Goal: Complete application form

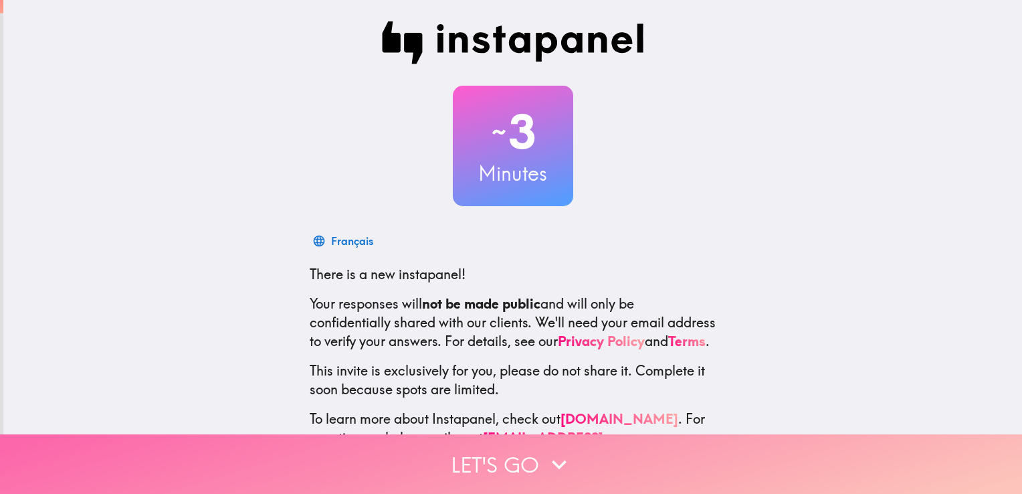
click at [467, 456] on button "Let's go" at bounding box center [511, 464] width 1022 height 60
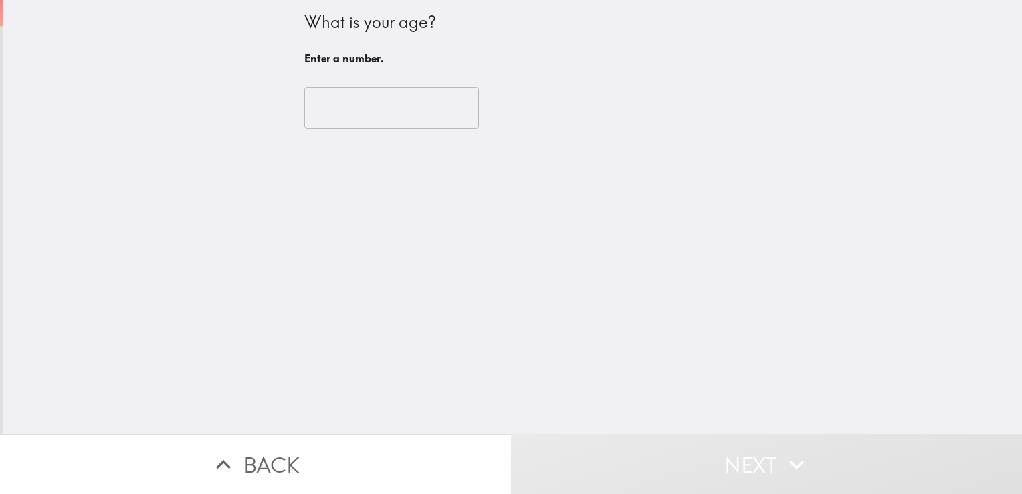
click at [361, 111] on input "number" at bounding box center [391, 107] width 175 height 41
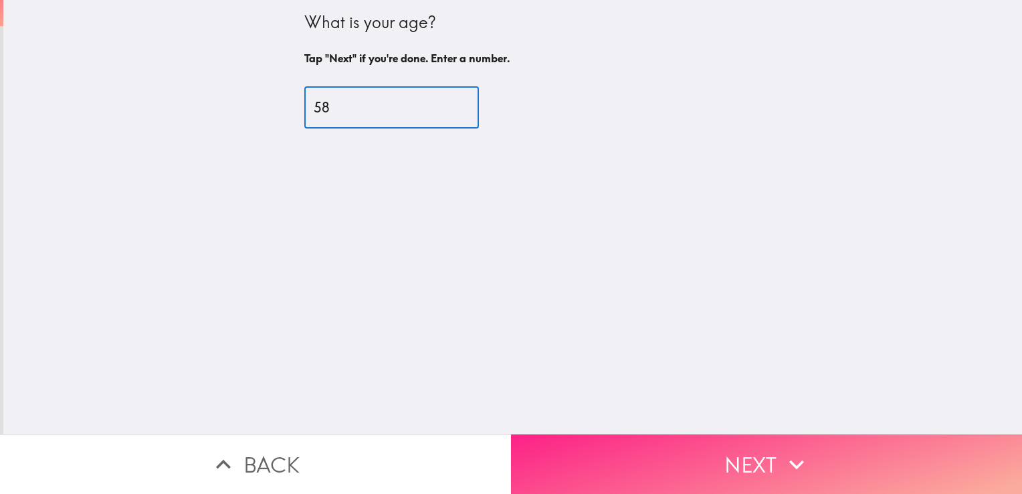
type input "58"
click at [712, 441] on button "Next" at bounding box center [766, 464] width 511 height 60
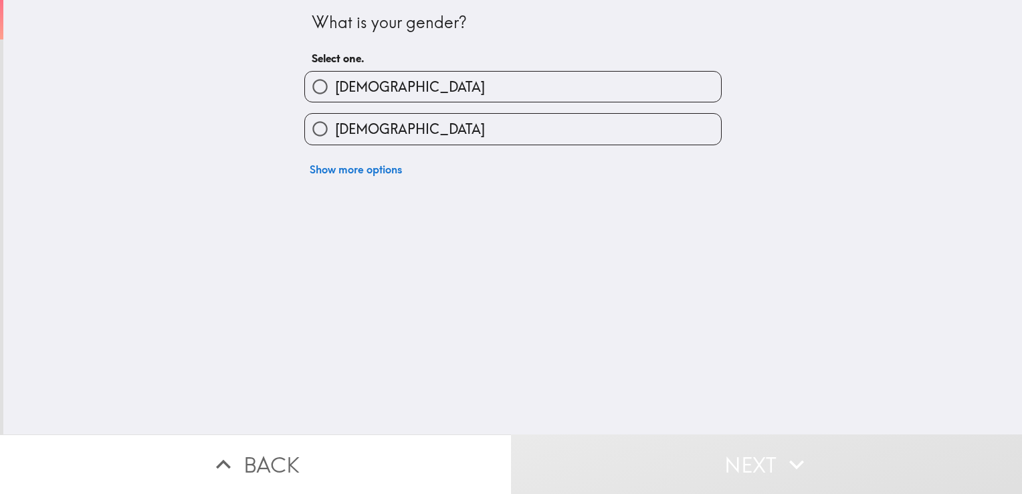
click at [356, 84] on span "[DEMOGRAPHIC_DATA]" at bounding box center [410, 87] width 150 height 19
click at [335, 84] on input "[DEMOGRAPHIC_DATA]" at bounding box center [320, 87] width 30 height 30
radio input "true"
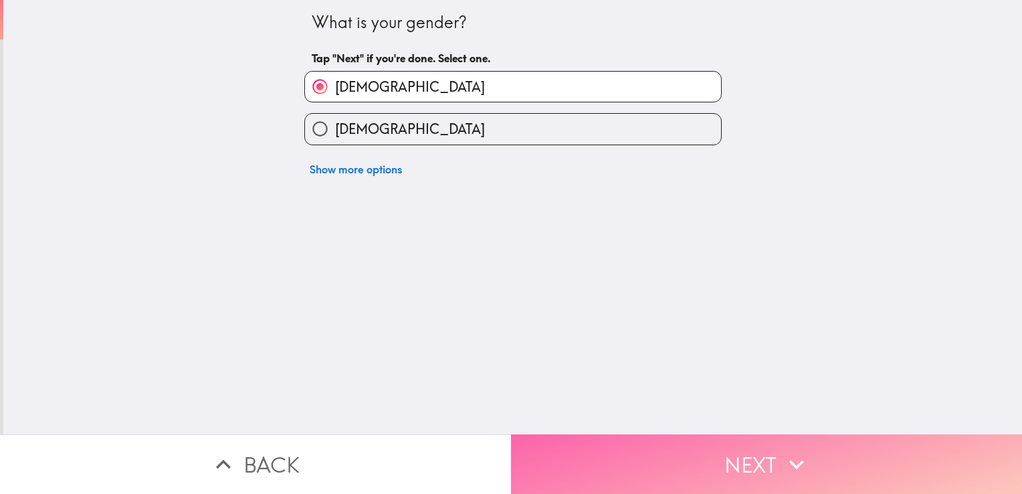
click at [637, 446] on button "Next" at bounding box center [766, 464] width 511 height 60
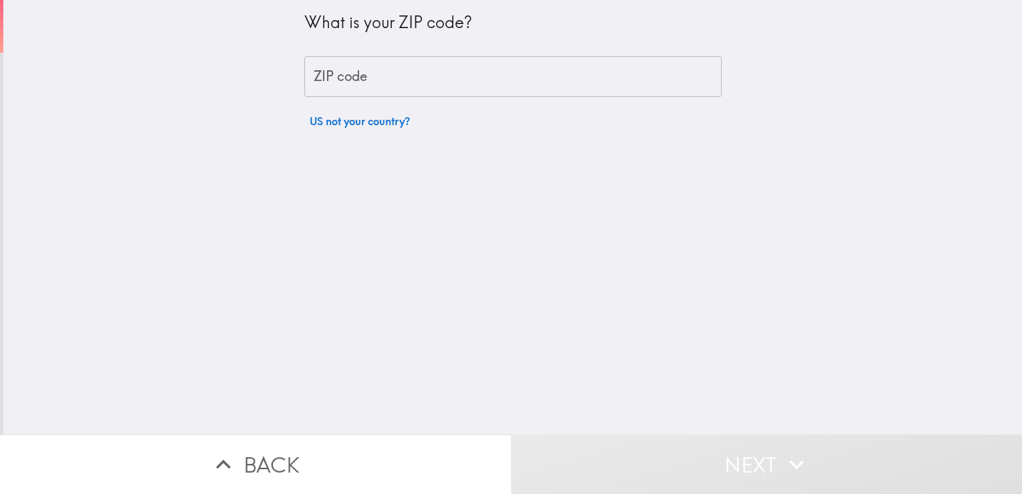
click at [470, 110] on div "What is your ZIP code? ZIP code ZIP code US not your country?" at bounding box center [512, 67] width 417 height 134
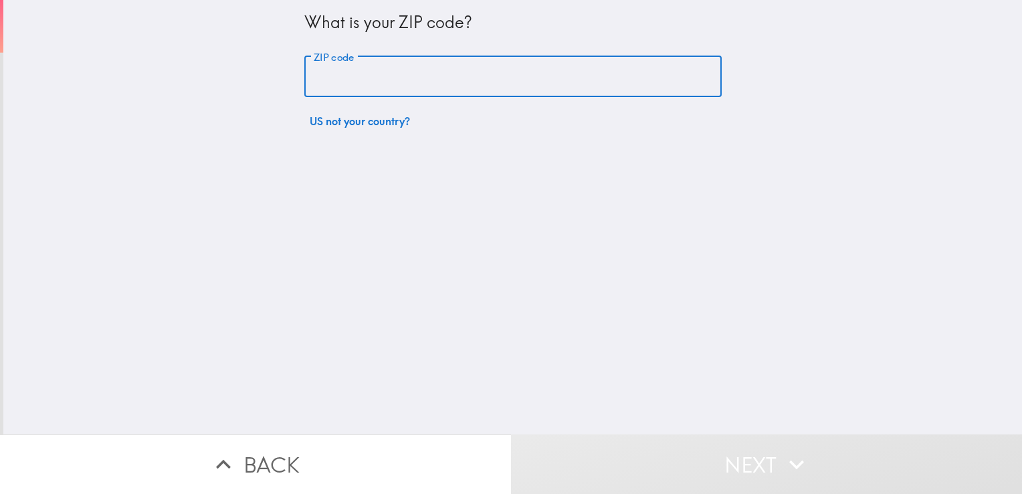
click at [472, 87] on input "ZIP code" at bounding box center [512, 76] width 417 height 41
type input "10065"
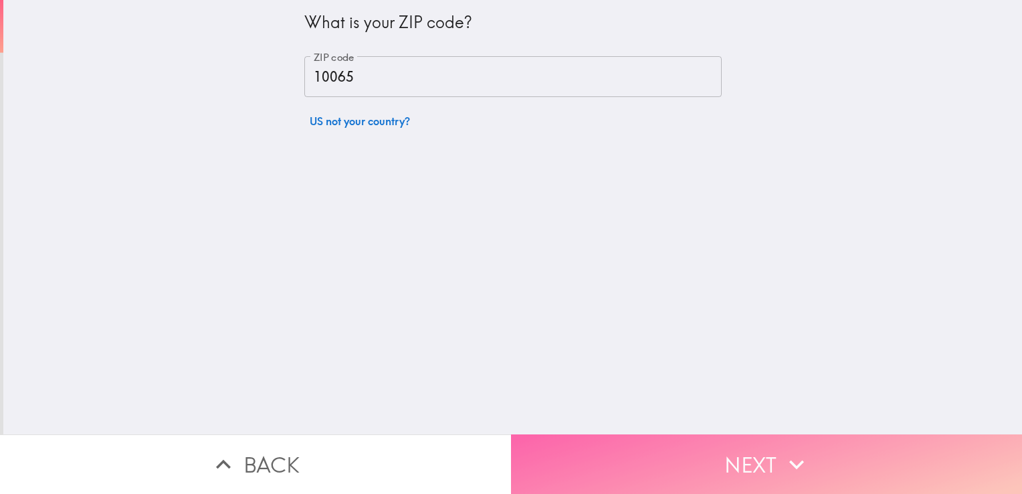
click at [622, 448] on button "Next" at bounding box center [766, 464] width 511 height 60
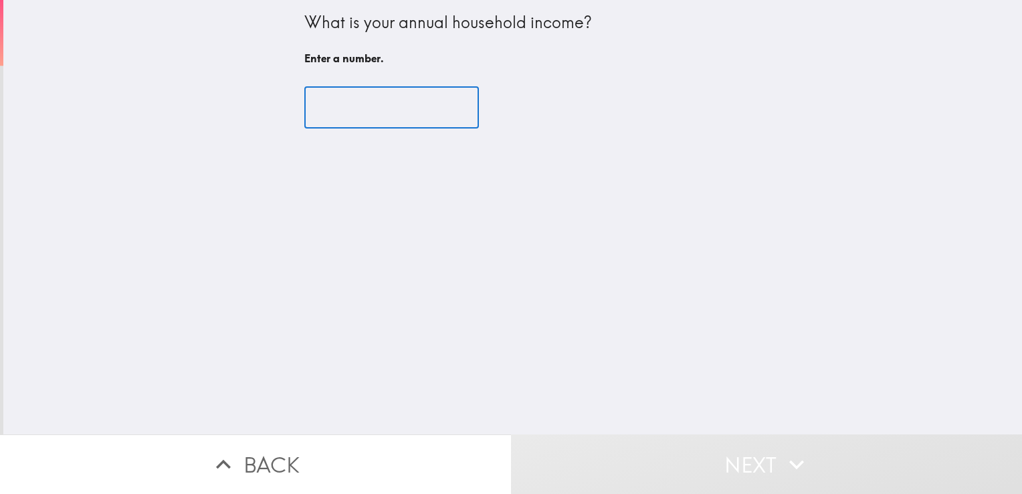
click at [373, 111] on input "number" at bounding box center [391, 107] width 175 height 41
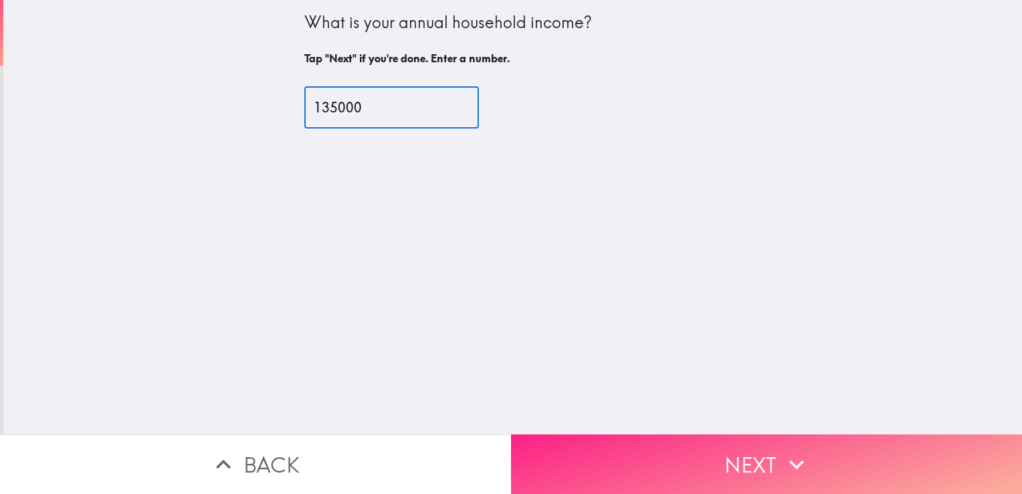
type input "135000"
click at [662, 444] on button "Next" at bounding box center [766, 464] width 511 height 60
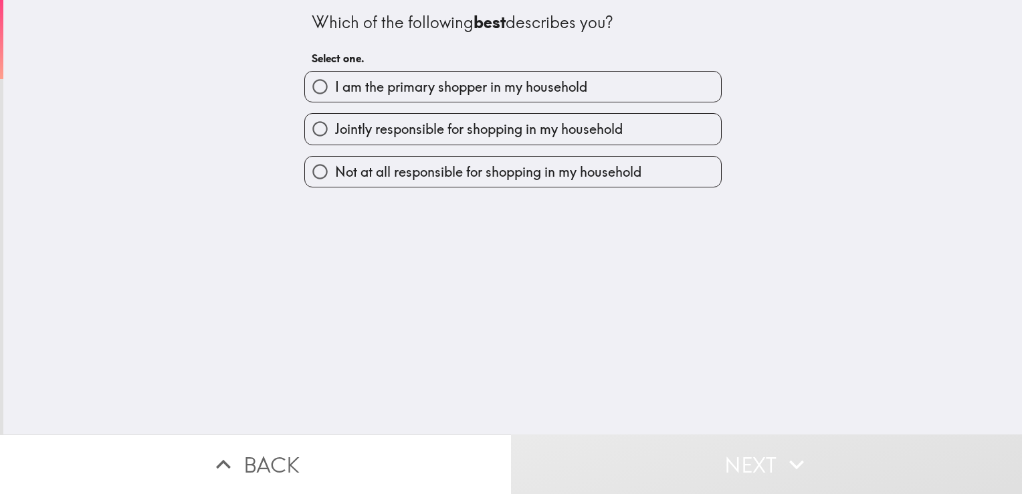
click at [498, 89] on span "I am the primary shopper in my household" at bounding box center [461, 87] width 252 height 19
click at [335, 89] on input "I am the primary shopper in my household" at bounding box center [320, 87] width 30 height 30
radio input "true"
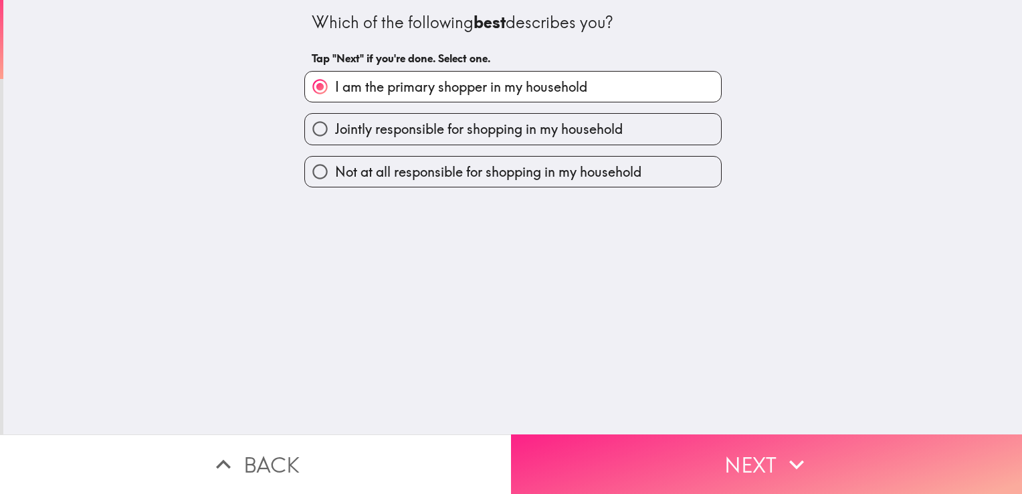
click at [662, 456] on button "Next" at bounding box center [766, 464] width 511 height 60
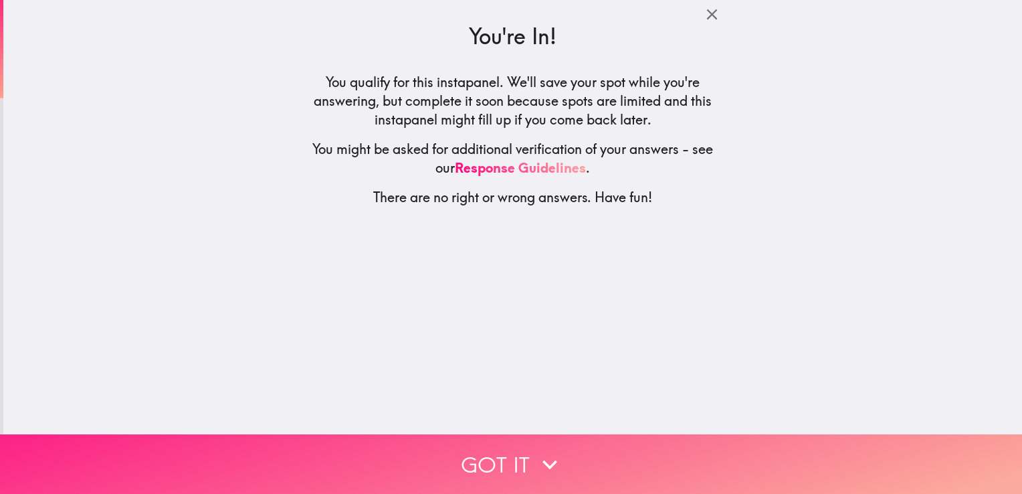
click at [603, 445] on button "Got it" at bounding box center [511, 464] width 1022 height 60
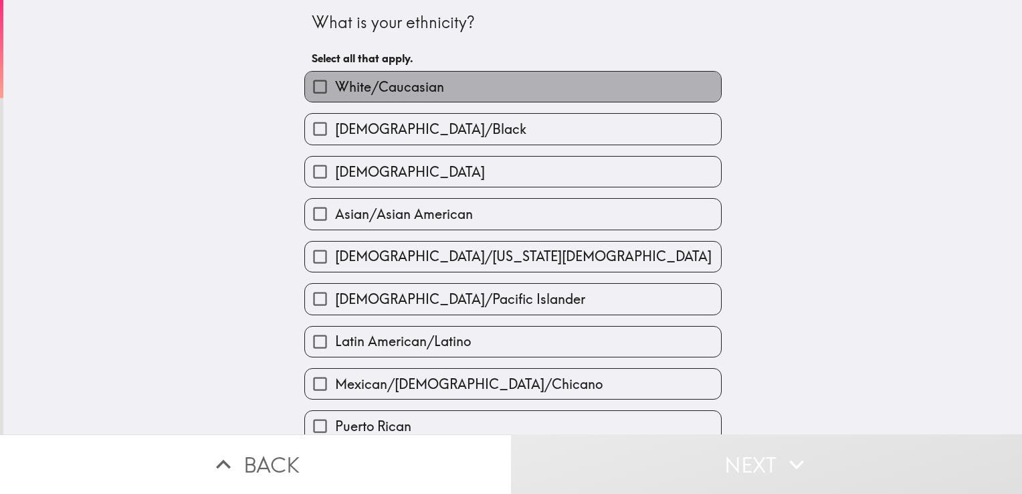
click at [368, 87] on span "White/Caucasian" at bounding box center [389, 87] width 109 height 19
click at [335, 87] on input "White/Caucasian" at bounding box center [320, 87] width 30 height 30
checkbox input "true"
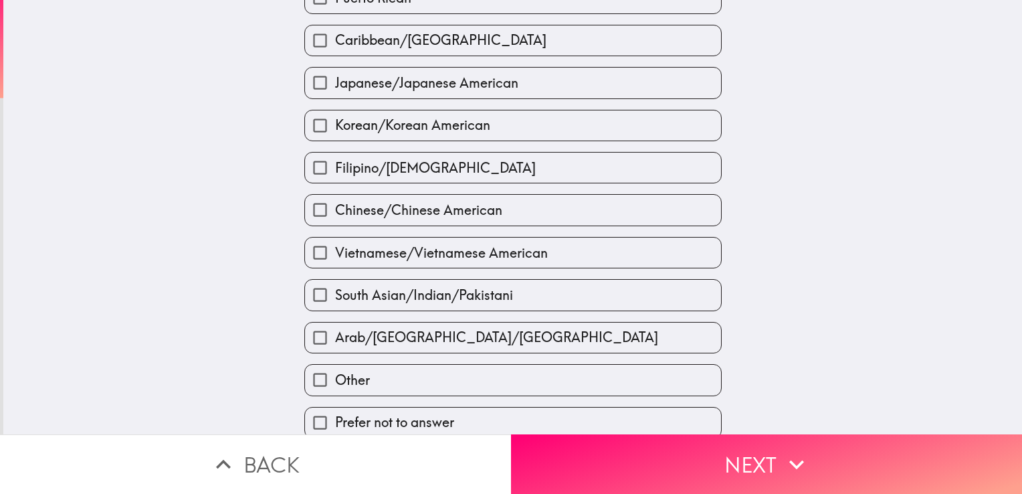
scroll to position [436, 0]
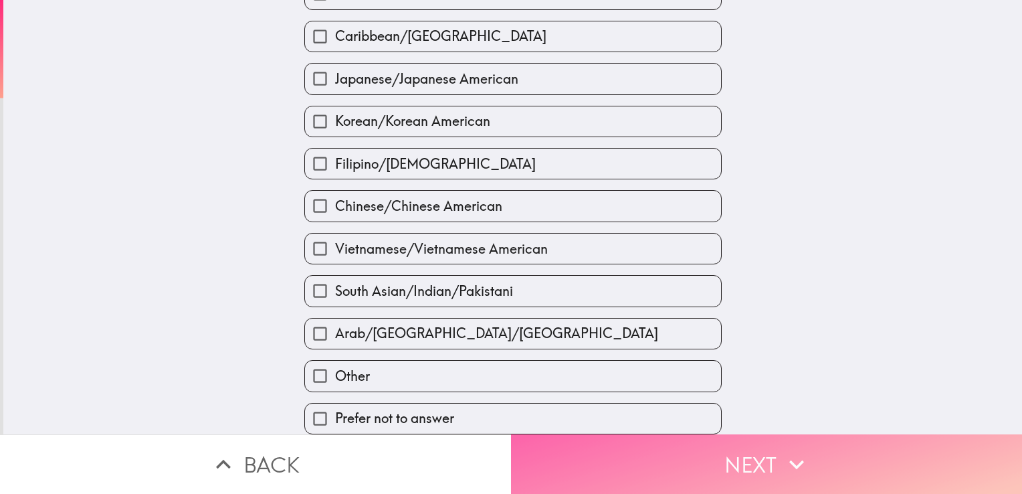
click at [725, 458] on button "Next" at bounding box center [766, 464] width 511 height 60
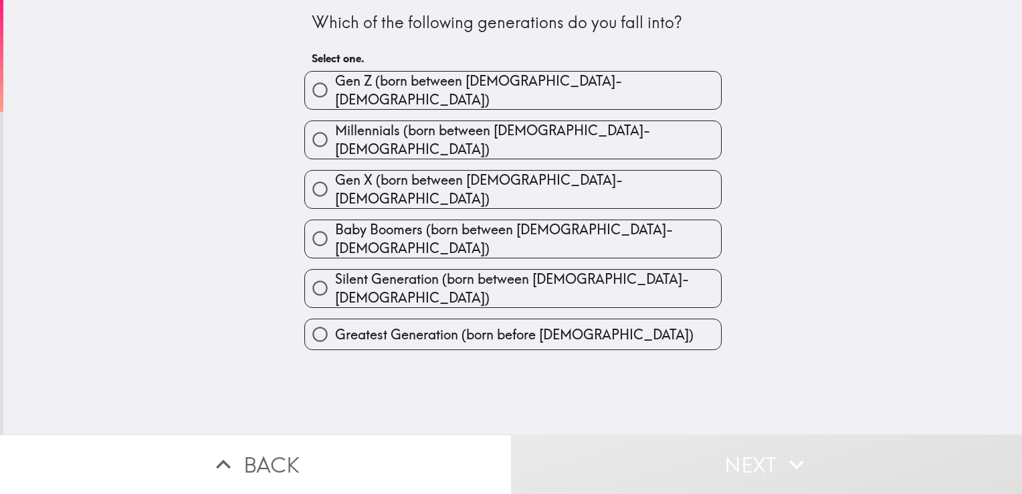
click at [520, 171] on span "Gen X (born between [DEMOGRAPHIC_DATA]-[DEMOGRAPHIC_DATA])" at bounding box center [528, 189] width 386 height 37
click at [335, 174] on input "Gen X (born between [DEMOGRAPHIC_DATA]-[DEMOGRAPHIC_DATA])" at bounding box center [320, 189] width 30 height 30
radio input "true"
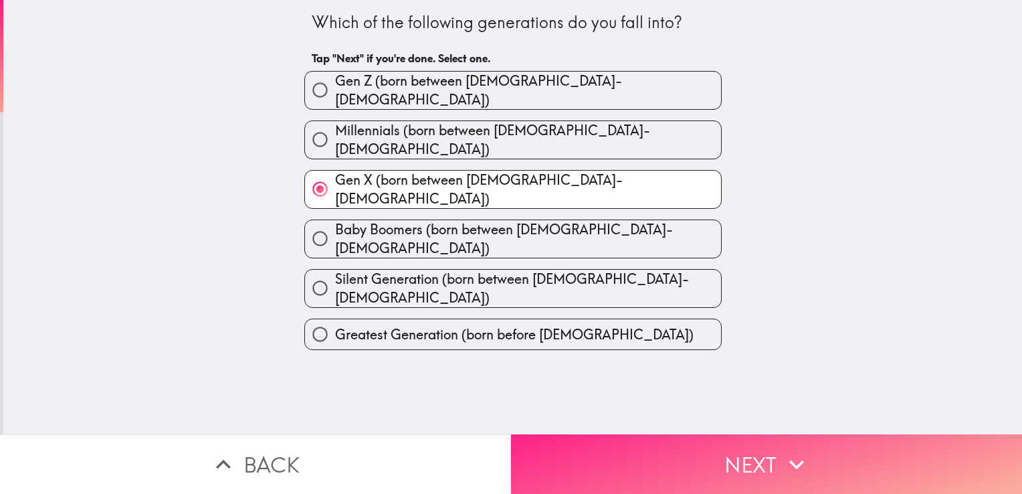
click at [690, 470] on button "Next" at bounding box center [766, 464] width 511 height 60
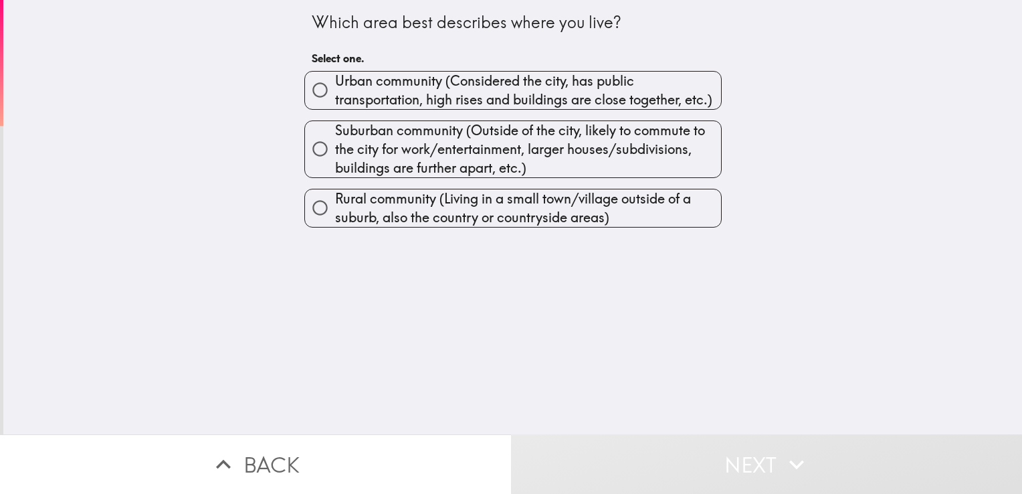
click at [472, 87] on span "Urban community (Considered the city, has public transportation, high rises and…" at bounding box center [528, 90] width 386 height 37
click at [335, 87] on input "Urban community (Considered the city, has public transportation, high rises and…" at bounding box center [320, 90] width 30 height 30
radio input "true"
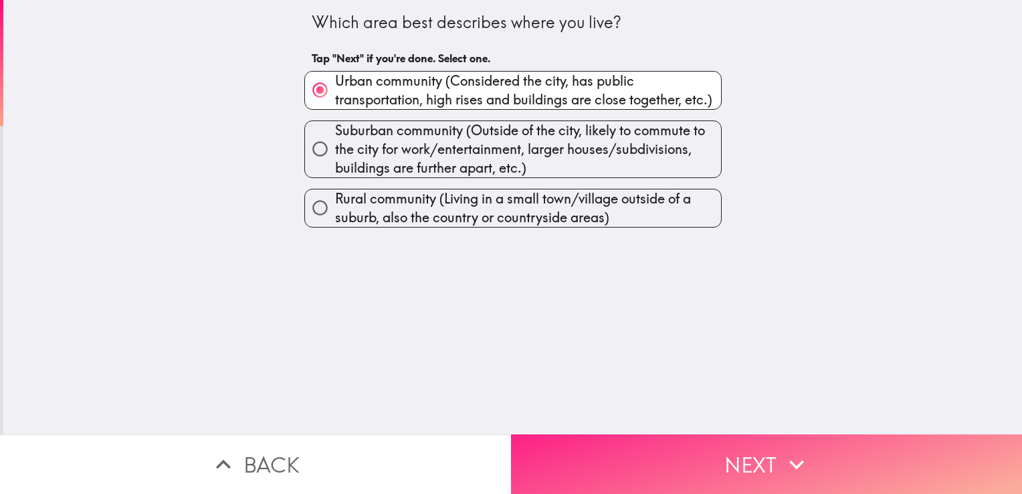
click at [621, 446] on button "Next" at bounding box center [766, 464] width 511 height 60
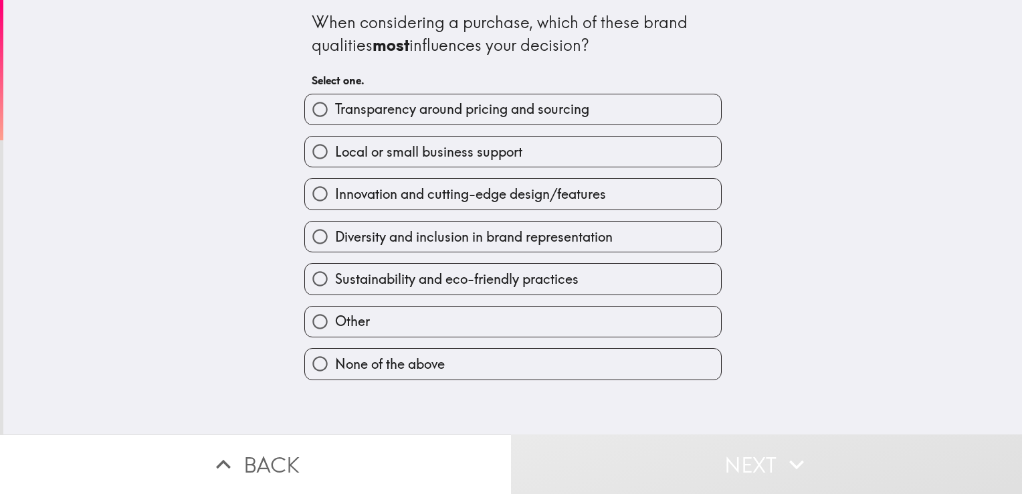
click at [444, 116] on span "Transparency around pricing and sourcing" at bounding box center [462, 109] width 254 height 19
click at [335, 116] on input "Transparency around pricing and sourcing" at bounding box center [320, 109] width 30 height 30
radio input "true"
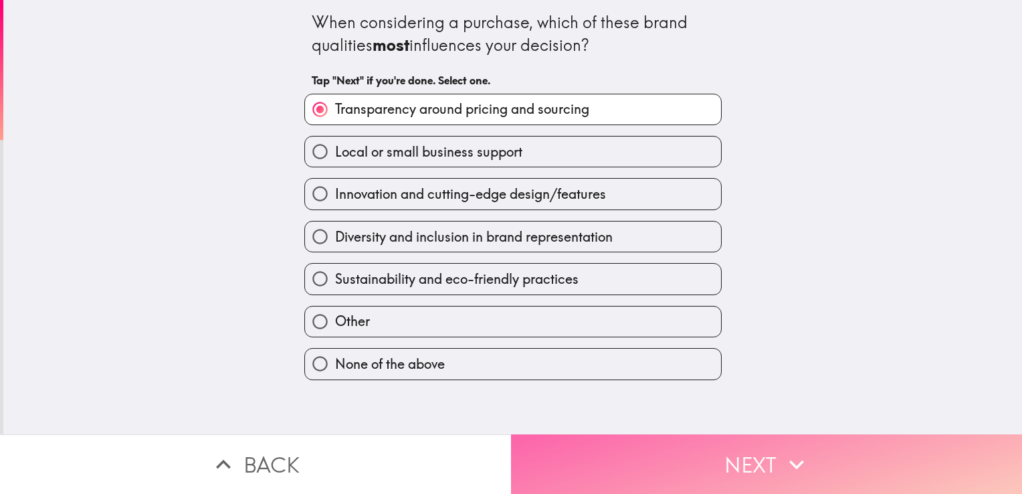
click at [623, 451] on button "Next" at bounding box center [766, 464] width 511 height 60
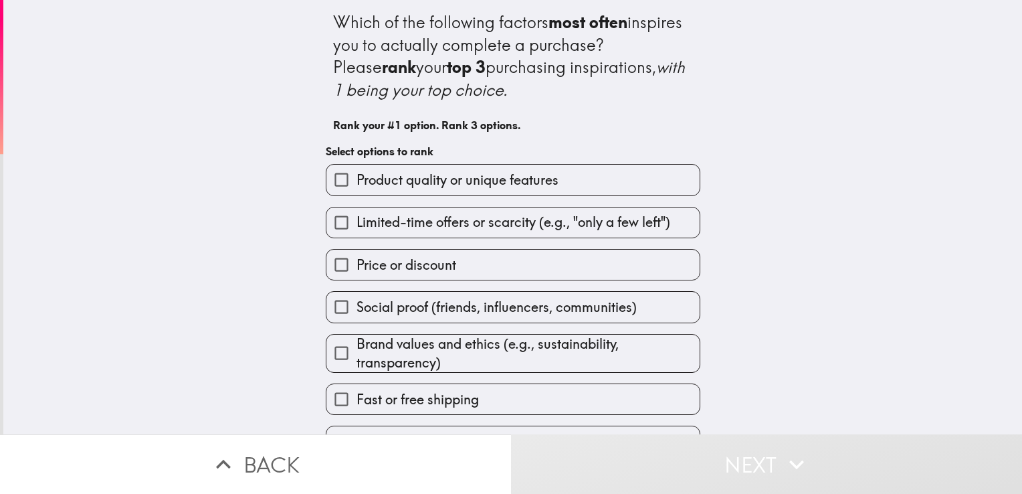
click at [487, 185] on span "Product quality or unique features" at bounding box center [458, 180] width 202 height 19
click at [357, 185] on input "Product quality or unique features" at bounding box center [341, 180] width 30 height 30
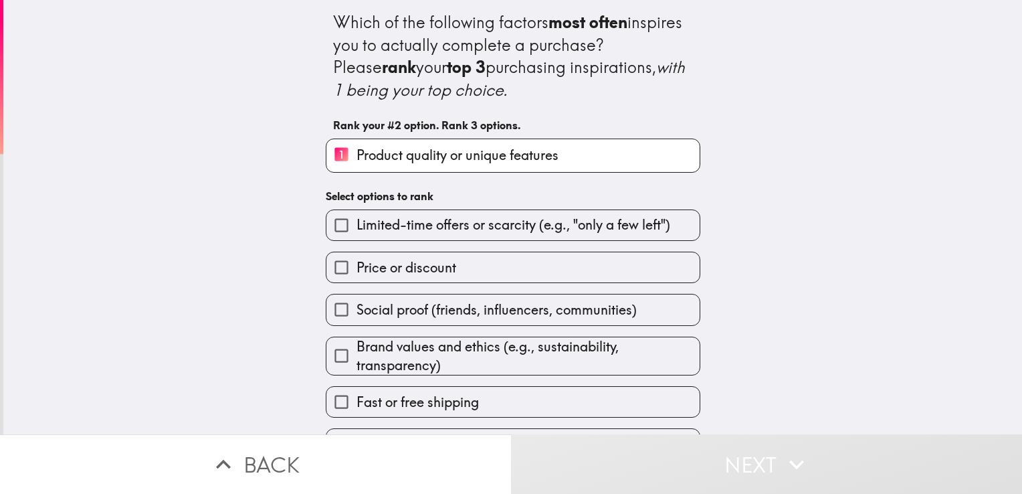
click at [423, 269] on span "Price or discount" at bounding box center [407, 267] width 100 height 19
click at [357, 269] on input "Price or discount" at bounding box center [341, 267] width 30 height 30
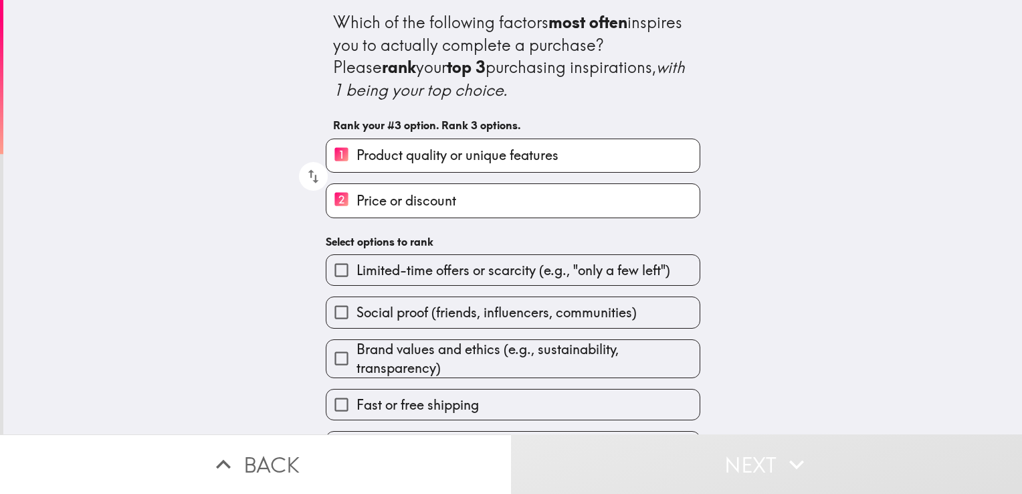
scroll to position [36, 0]
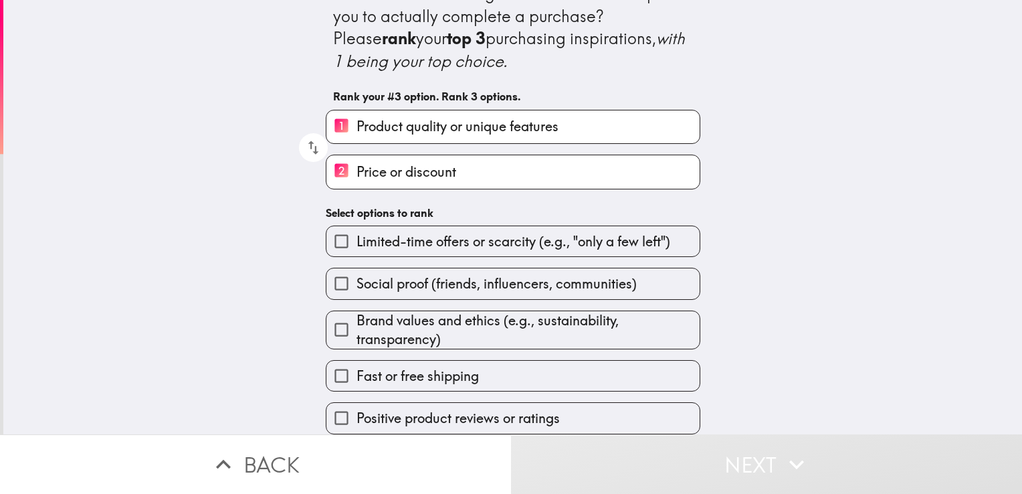
click at [403, 409] on span "Positive product reviews or ratings" at bounding box center [458, 418] width 203 height 19
click at [357, 403] on input "Positive product reviews or ratings" at bounding box center [341, 418] width 30 height 30
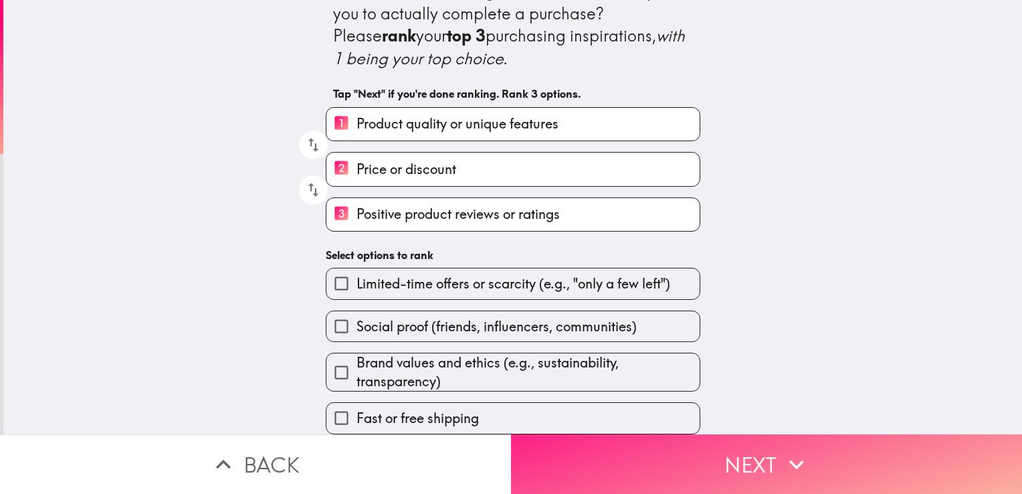
click at [588, 440] on button "Next" at bounding box center [766, 464] width 511 height 60
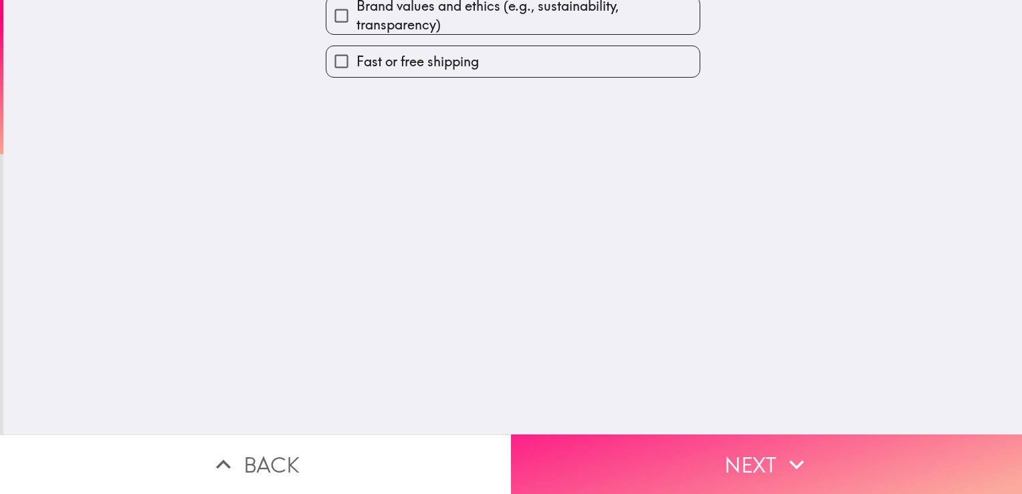
scroll to position [0, 0]
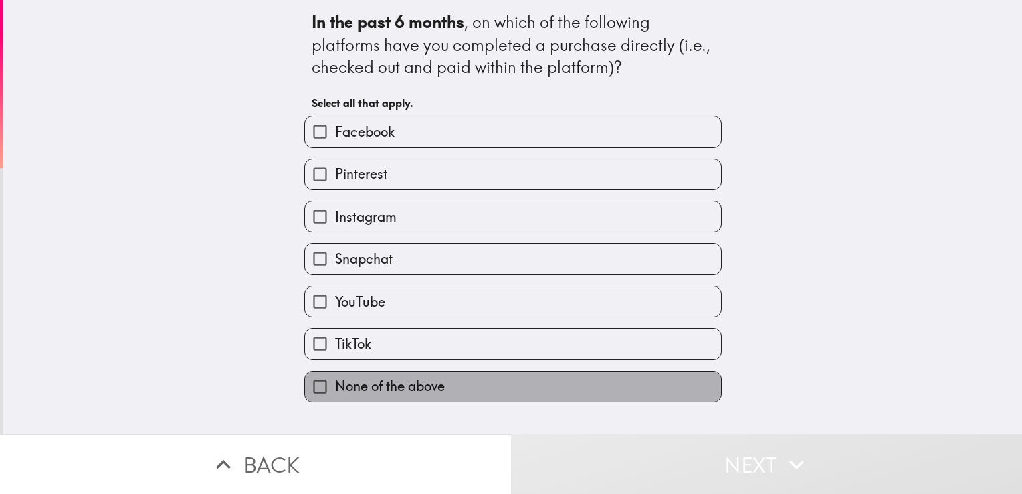
click at [378, 382] on span "None of the above" at bounding box center [390, 386] width 110 height 19
click at [335, 382] on input "None of the above" at bounding box center [320, 386] width 30 height 30
checkbox input "true"
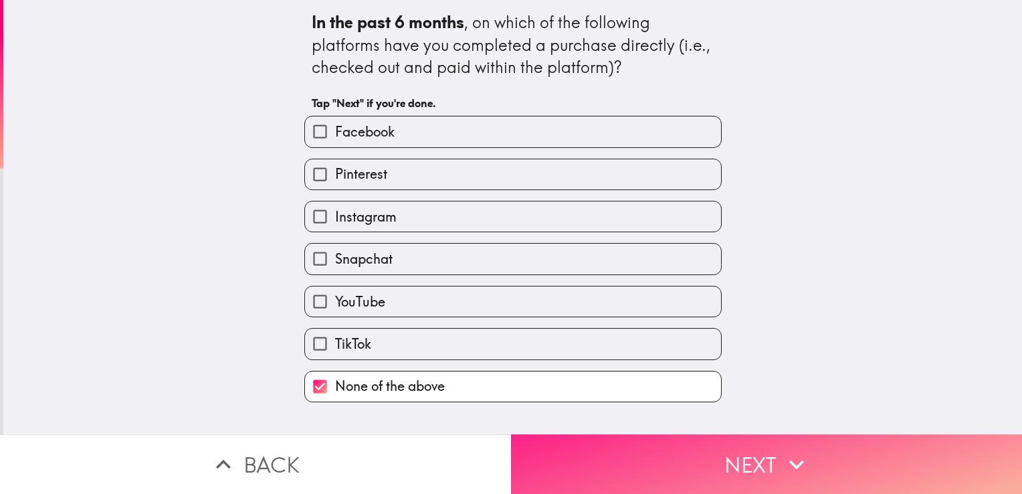
click at [590, 434] on button "Next" at bounding box center [766, 464] width 511 height 60
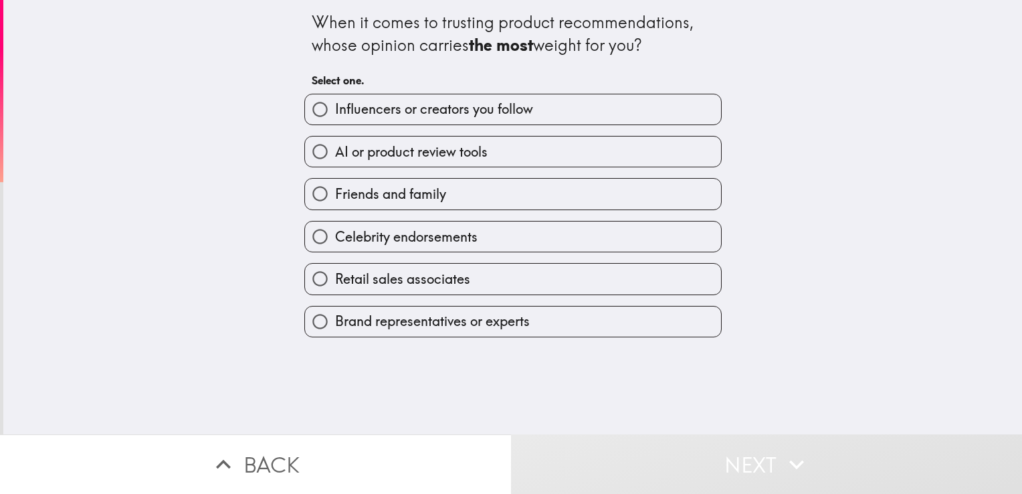
click at [413, 194] on span "Friends and family" at bounding box center [390, 194] width 111 height 19
click at [335, 194] on input "Friends and family" at bounding box center [320, 194] width 30 height 30
radio input "true"
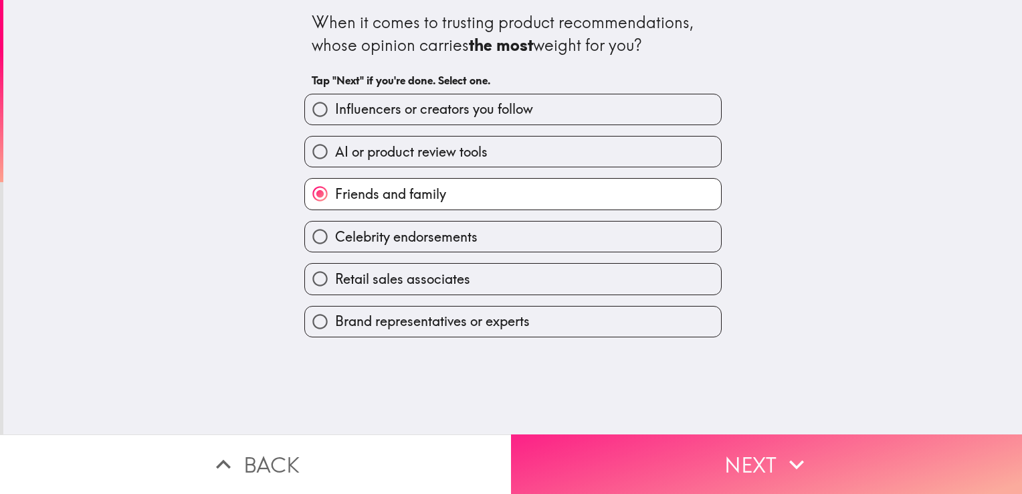
click at [586, 444] on button "Next" at bounding box center [766, 464] width 511 height 60
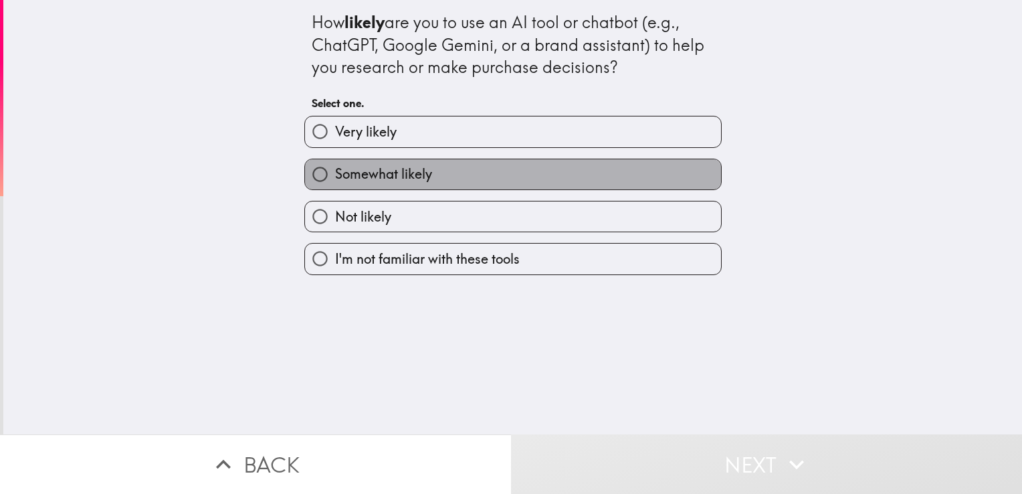
click at [426, 170] on label "Somewhat likely" at bounding box center [513, 174] width 416 height 30
click at [335, 170] on input "Somewhat likely" at bounding box center [320, 174] width 30 height 30
radio input "true"
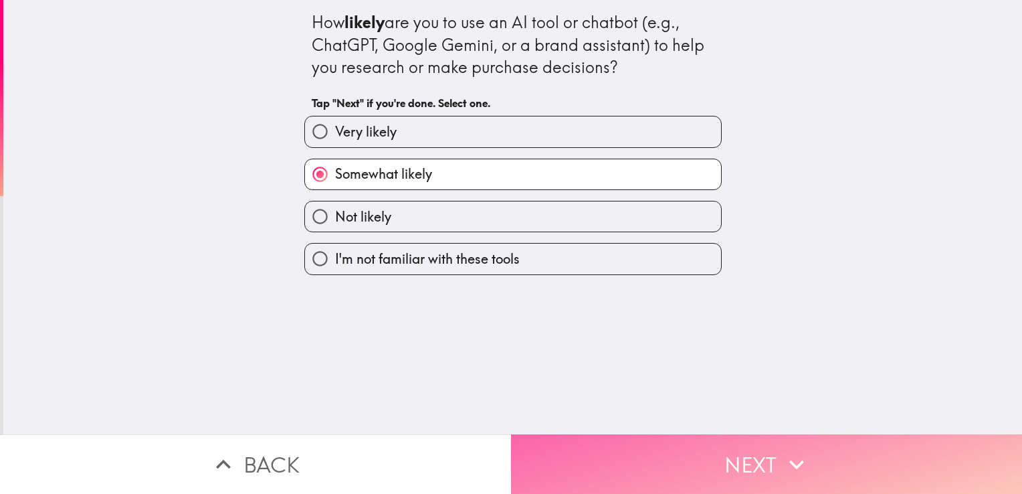
click at [589, 453] on button "Next" at bounding box center [766, 464] width 511 height 60
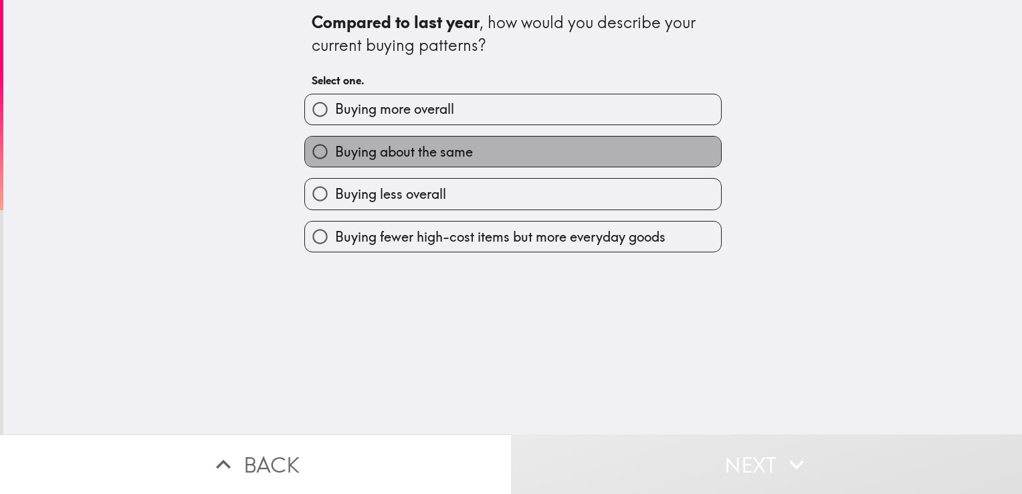
click at [471, 151] on label "Buying about the same" at bounding box center [513, 151] width 416 height 30
click at [335, 151] on input "Buying about the same" at bounding box center [320, 151] width 30 height 30
radio input "true"
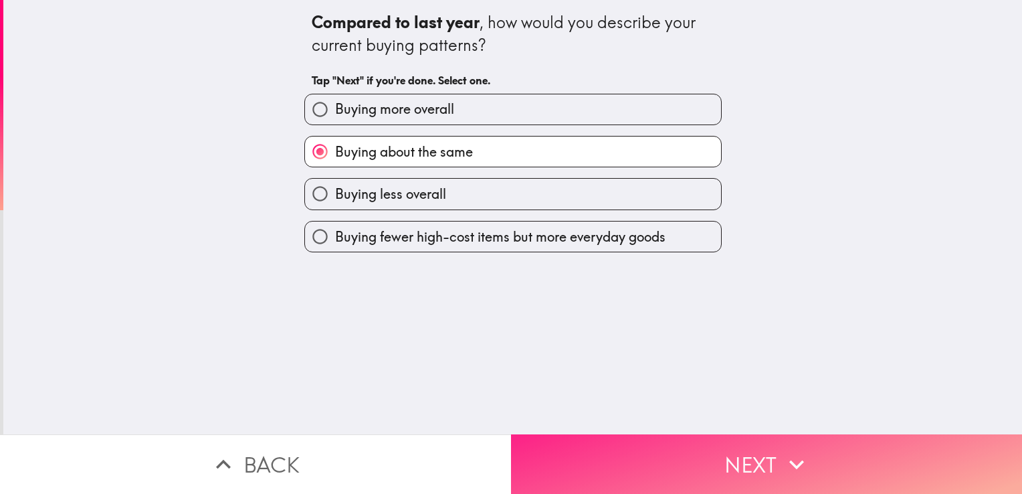
click at [613, 448] on button "Next" at bounding box center [766, 464] width 511 height 60
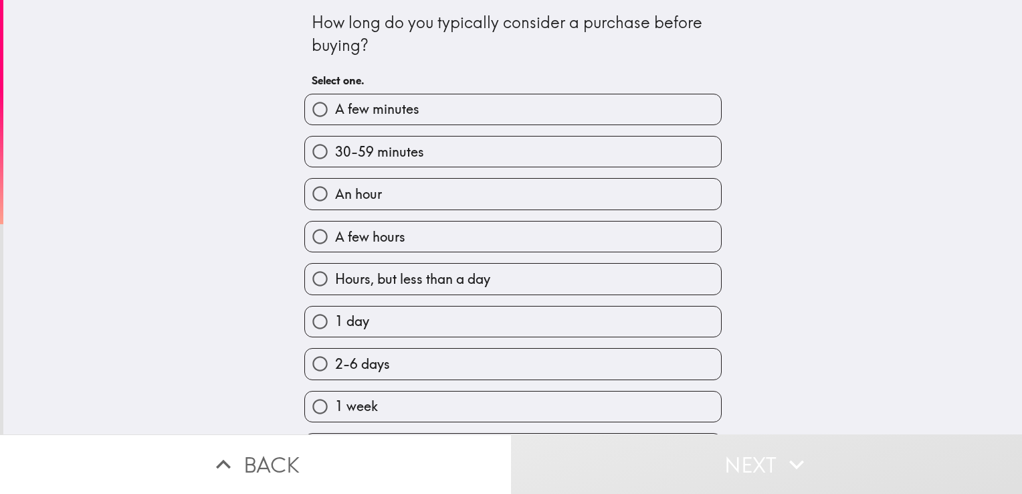
click at [417, 146] on label "30-59 minutes" at bounding box center [513, 151] width 416 height 30
click at [335, 146] on input "30-59 minutes" at bounding box center [320, 151] width 30 height 30
radio input "true"
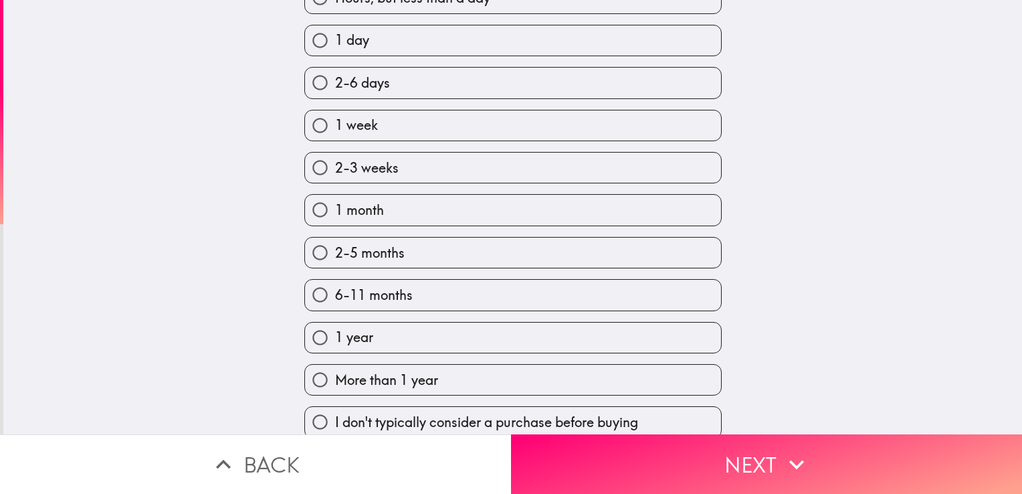
scroll to position [290, 0]
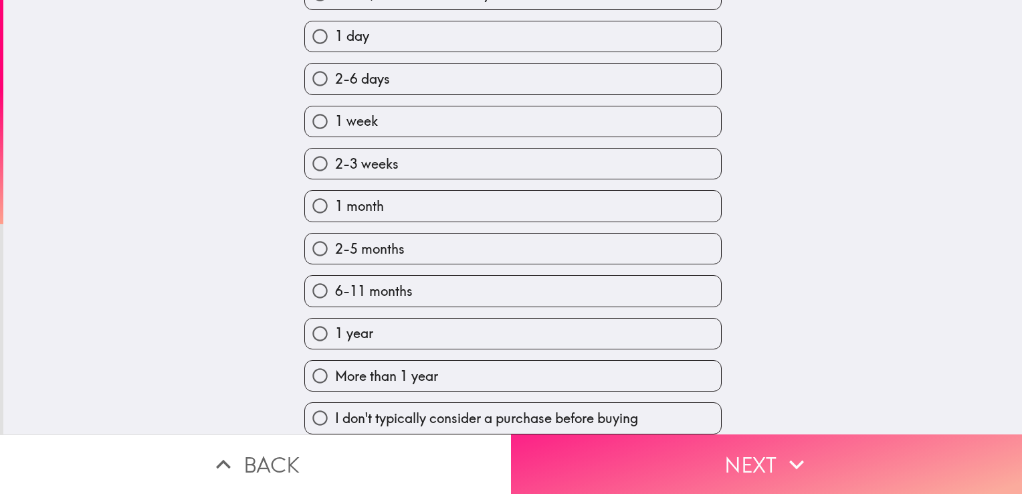
click at [667, 446] on button "Next" at bounding box center [766, 464] width 511 height 60
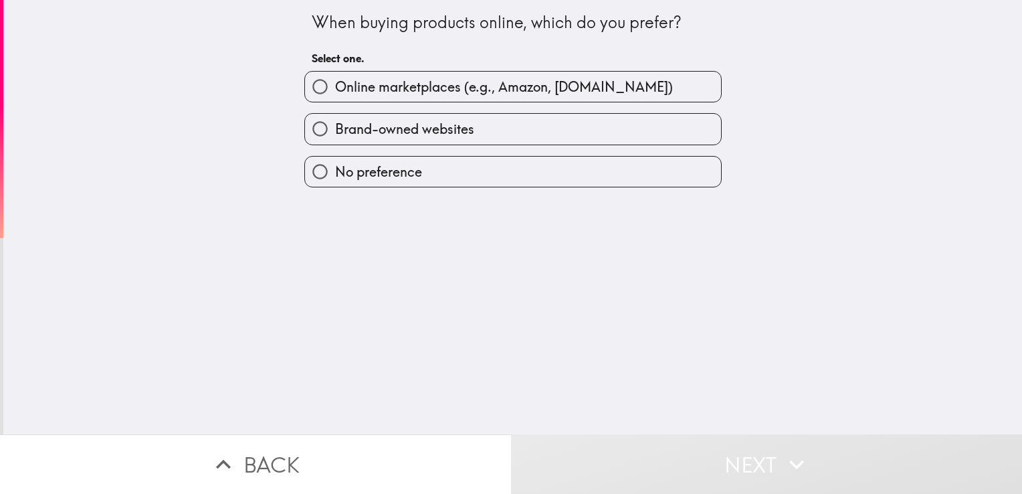
click at [412, 86] on span "Online marketplaces (e.g., Amazon, [DOMAIN_NAME])" at bounding box center [504, 87] width 338 height 19
click at [335, 86] on input "Online marketplaces (e.g., Amazon, [DOMAIN_NAME])" at bounding box center [320, 87] width 30 height 30
radio input "true"
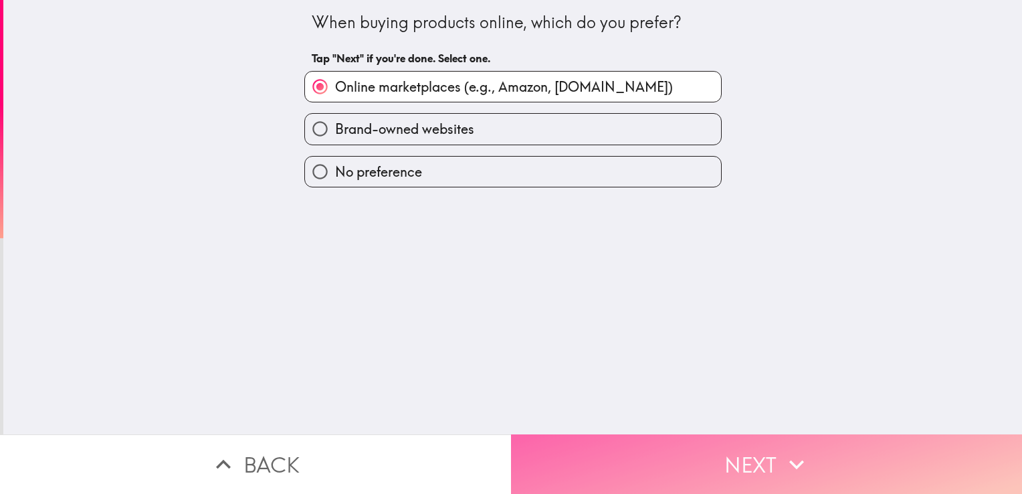
click at [651, 446] on button "Next" at bounding box center [766, 464] width 511 height 60
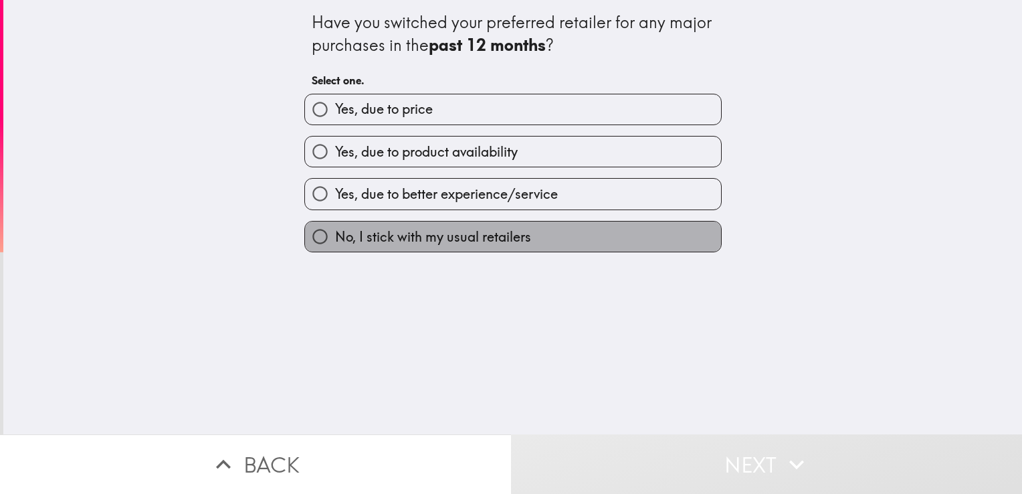
click at [460, 236] on span "No, I stick with my usual retailers" at bounding box center [433, 236] width 196 height 19
click at [335, 236] on input "No, I stick with my usual retailers" at bounding box center [320, 236] width 30 height 30
radio input "true"
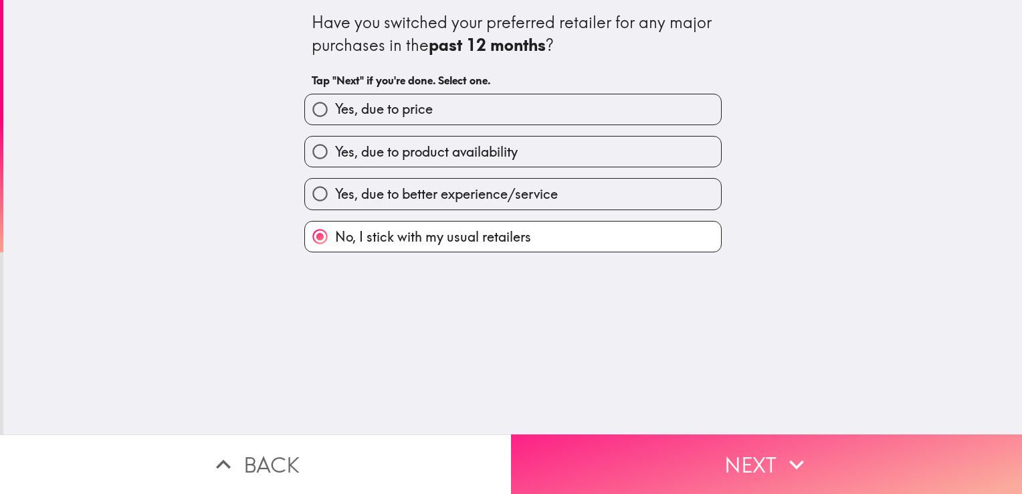
click at [660, 451] on button "Next" at bounding box center [766, 464] width 511 height 60
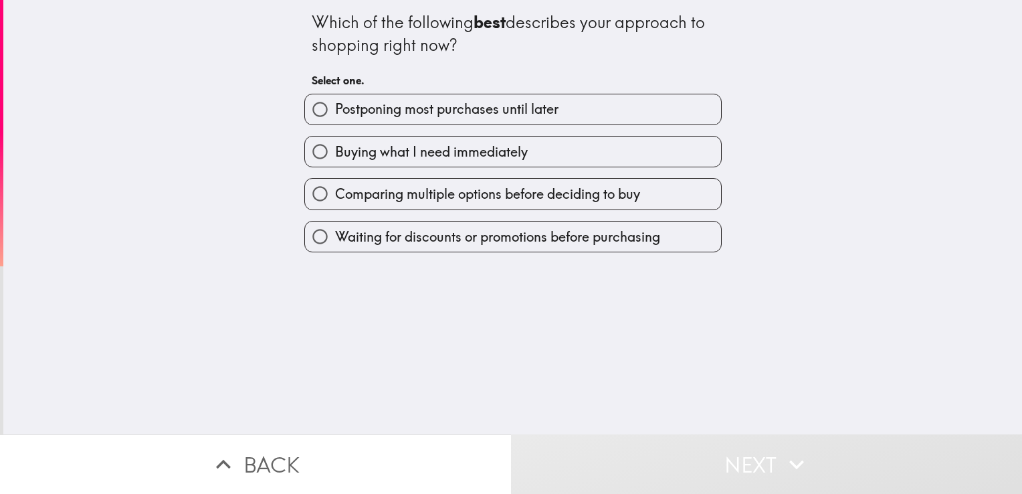
click at [534, 185] on span "Comparing multiple options before deciding to buy" at bounding box center [487, 194] width 305 height 19
click at [335, 184] on input "Comparing multiple options before deciding to buy" at bounding box center [320, 194] width 30 height 30
radio input "true"
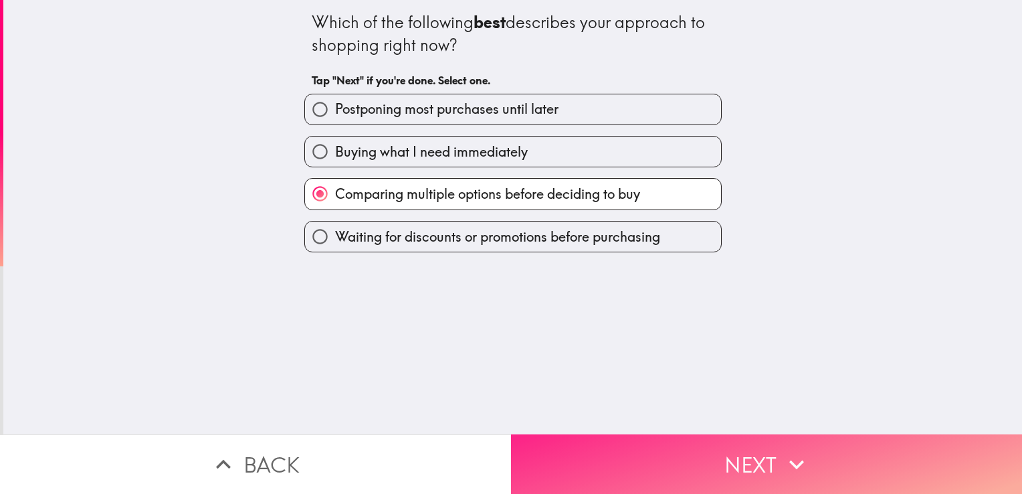
click at [637, 450] on button "Next" at bounding box center [766, 464] width 511 height 60
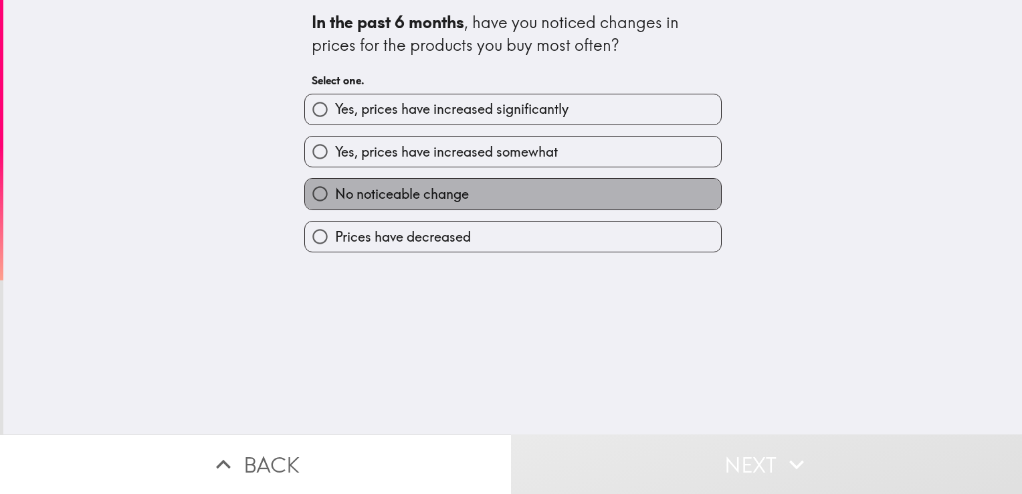
click at [450, 199] on span "No noticeable change" at bounding box center [402, 194] width 134 height 19
click at [335, 199] on input "No noticeable change" at bounding box center [320, 194] width 30 height 30
radio input "true"
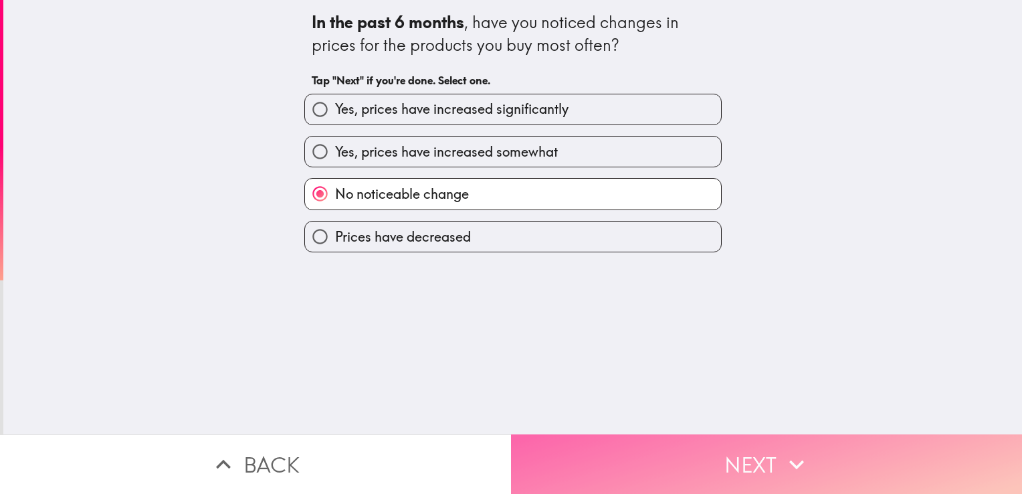
click at [629, 456] on button "Next" at bounding box center [766, 464] width 511 height 60
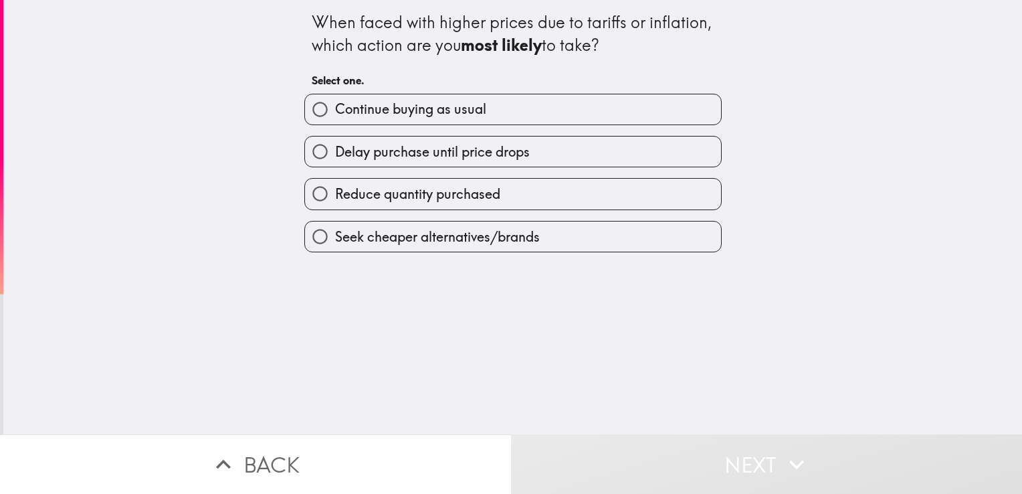
click at [458, 199] on span "Reduce quantity purchased" at bounding box center [417, 194] width 165 height 19
click at [335, 199] on input "Reduce quantity purchased" at bounding box center [320, 194] width 30 height 30
radio input "true"
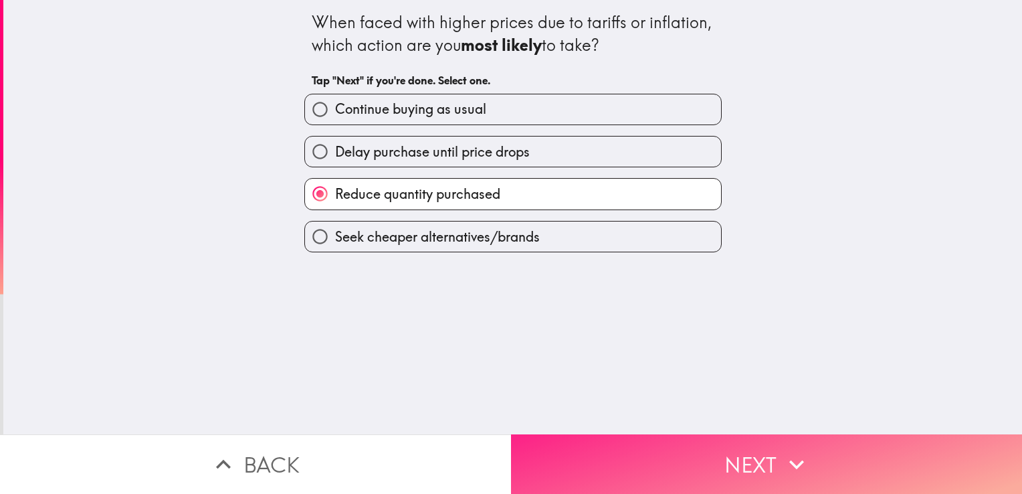
click at [631, 446] on button "Next" at bounding box center [766, 464] width 511 height 60
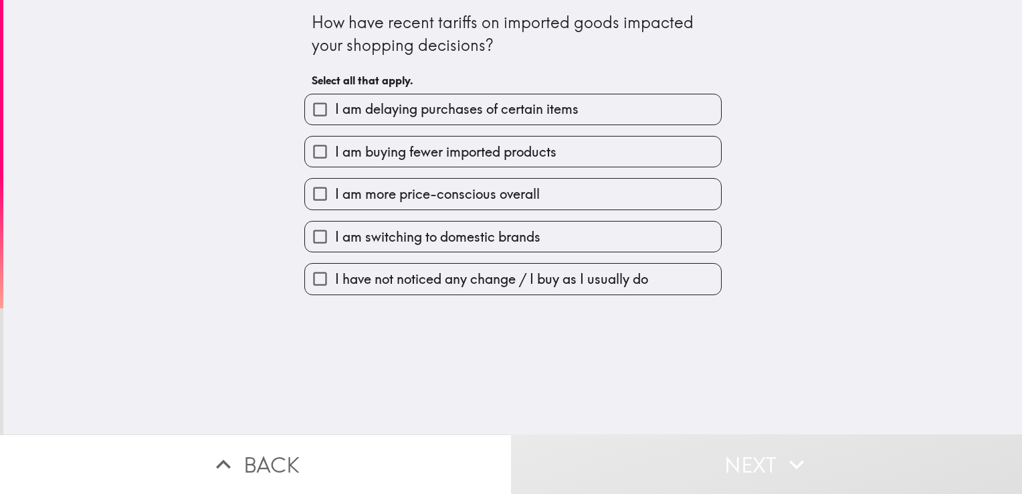
click at [514, 193] on span "I am more price-conscious overall" at bounding box center [437, 194] width 205 height 19
click at [335, 193] on input "I am more price-conscious overall" at bounding box center [320, 194] width 30 height 30
checkbox input "true"
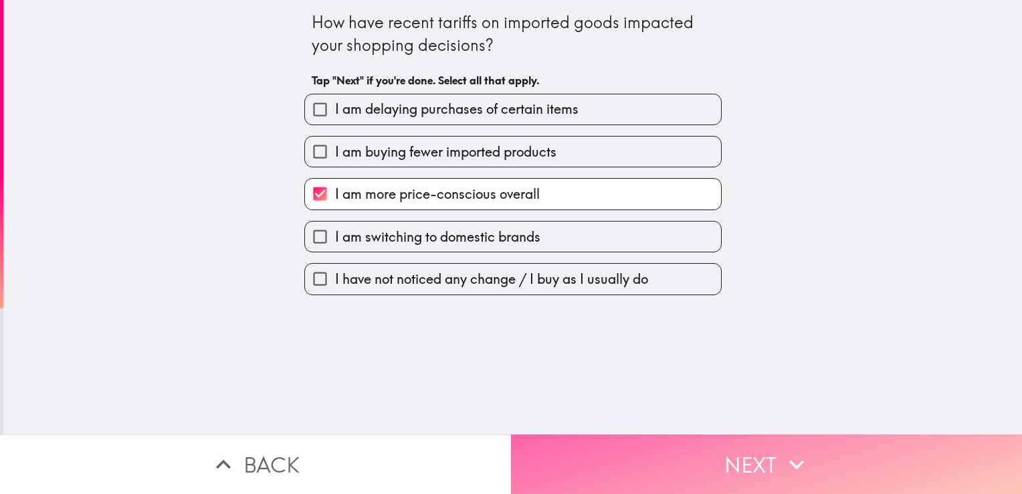
click at [608, 452] on button "Next" at bounding box center [766, 464] width 511 height 60
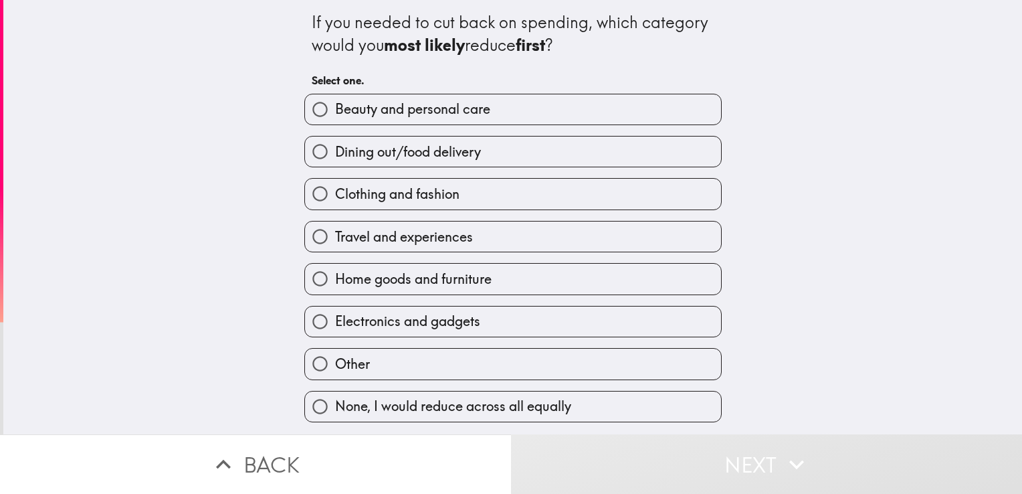
click at [460, 151] on span "Dining out/food delivery" at bounding box center [408, 151] width 146 height 19
click at [335, 151] on input "Dining out/food delivery" at bounding box center [320, 151] width 30 height 30
radio input "true"
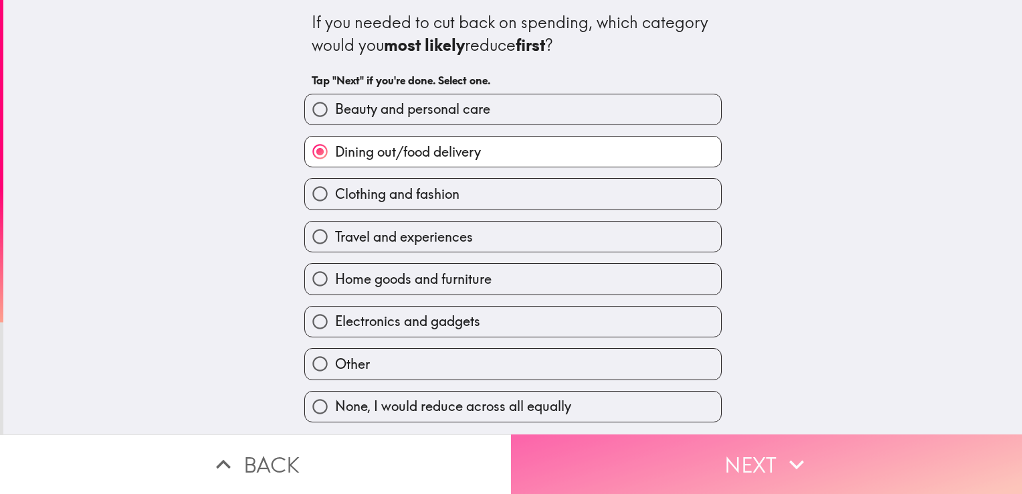
click at [650, 456] on button "Next" at bounding box center [766, 464] width 511 height 60
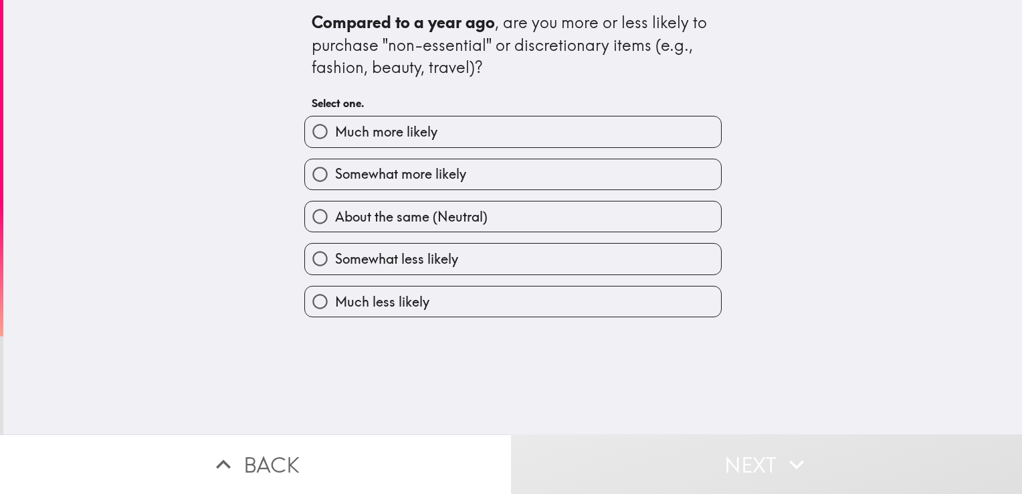
click at [458, 211] on span "About the same (Neutral)" at bounding box center [411, 216] width 153 height 19
click at [335, 211] on input "About the same (Neutral)" at bounding box center [320, 216] width 30 height 30
radio input "true"
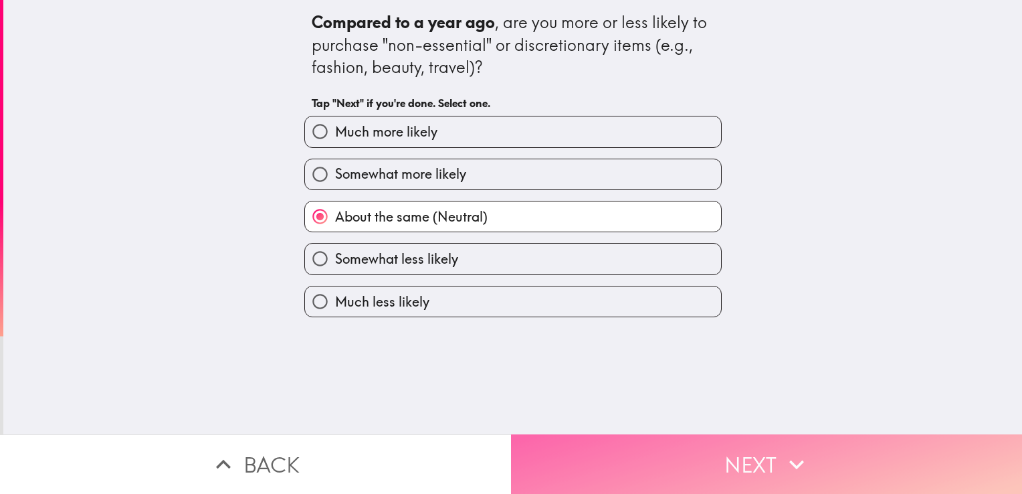
click at [618, 441] on button "Next" at bounding box center [766, 464] width 511 height 60
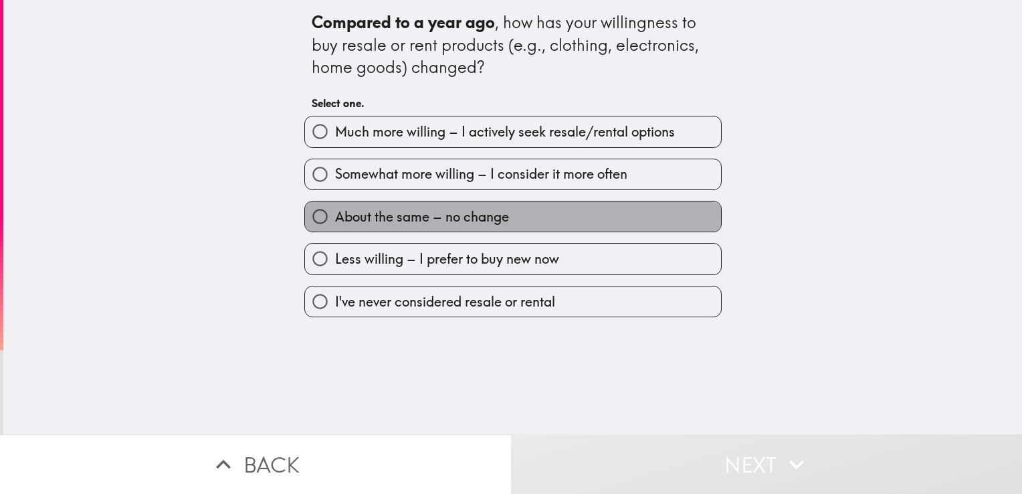
click at [485, 207] on span "About the same – no change" at bounding box center [422, 216] width 174 height 19
click at [335, 206] on input "About the same – no change" at bounding box center [320, 216] width 30 height 30
radio input "true"
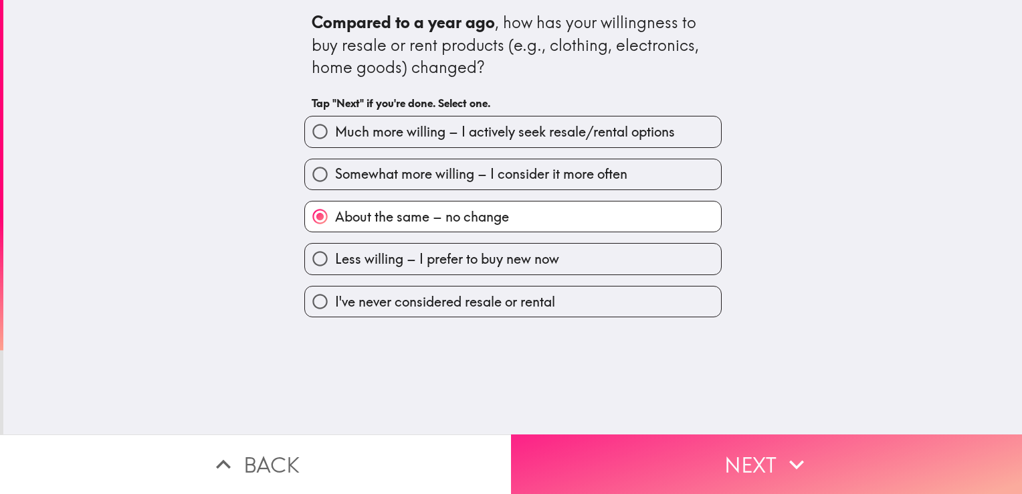
click at [620, 438] on button "Next" at bounding box center [766, 464] width 511 height 60
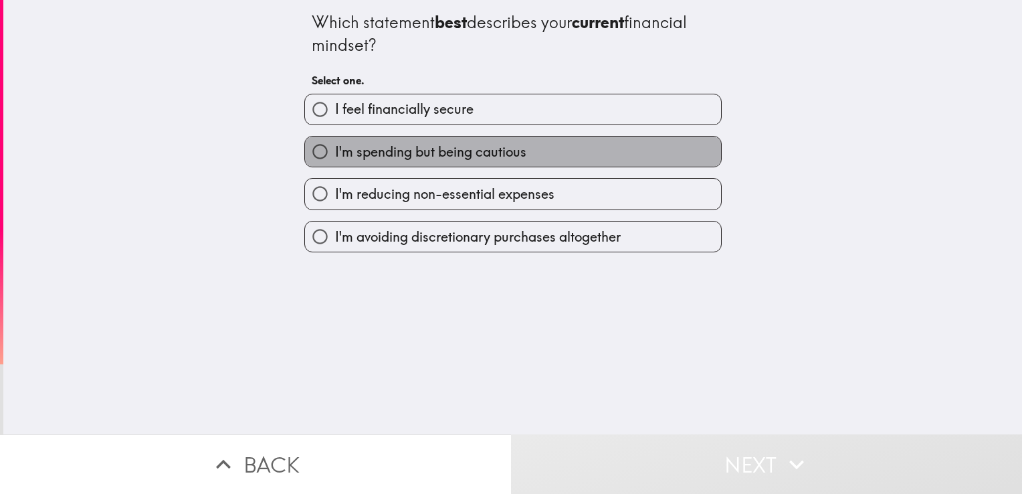
click at [463, 147] on span "I'm spending but being cautious" at bounding box center [430, 151] width 191 height 19
click at [335, 147] on input "I'm spending but being cautious" at bounding box center [320, 151] width 30 height 30
radio input "true"
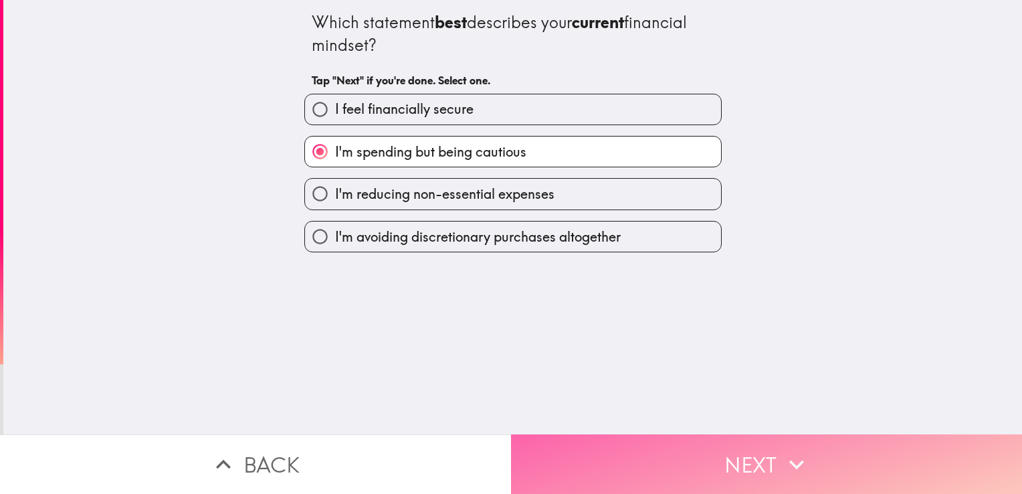
click at [638, 446] on button "Next" at bounding box center [766, 464] width 511 height 60
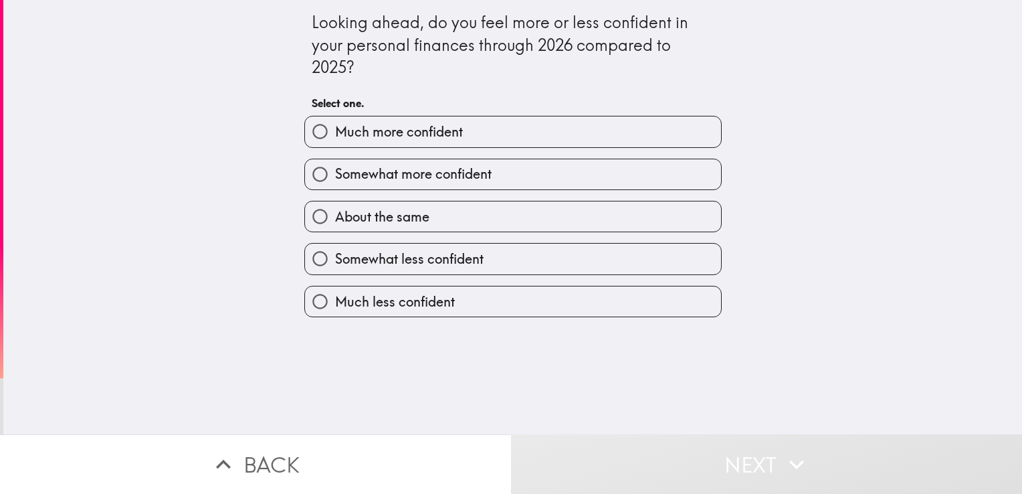
click at [475, 194] on div "About the same" at bounding box center [508, 211] width 428 height 42
click at [477, 171] on span "Somewhat more confident" at bounding box center [413, 174] width 157 height 19
click at [335, 171] on input "Somewhat more confident" at bounding box center [320, 174] width 30 height 30
radio input "true"
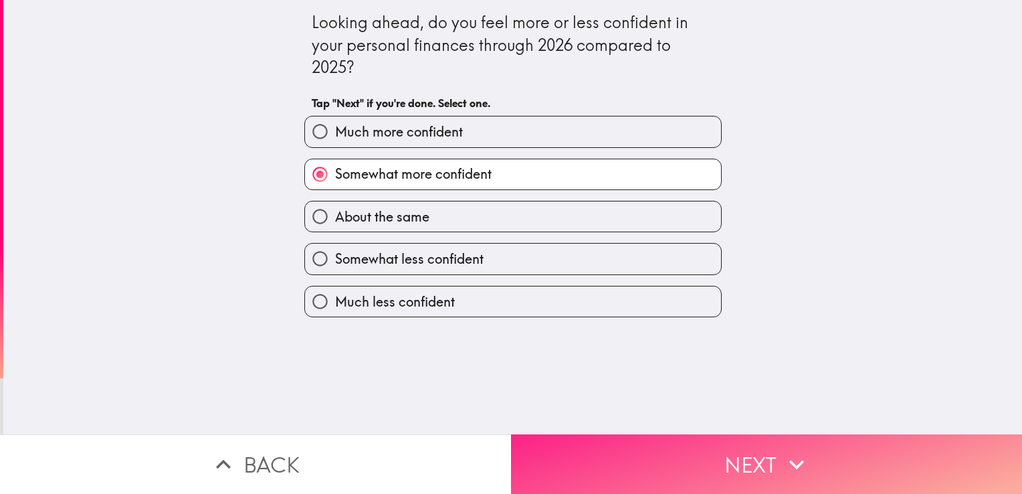
click at [624, 446] on button "Next" at bounding box center [766, 464] width 511 height 60
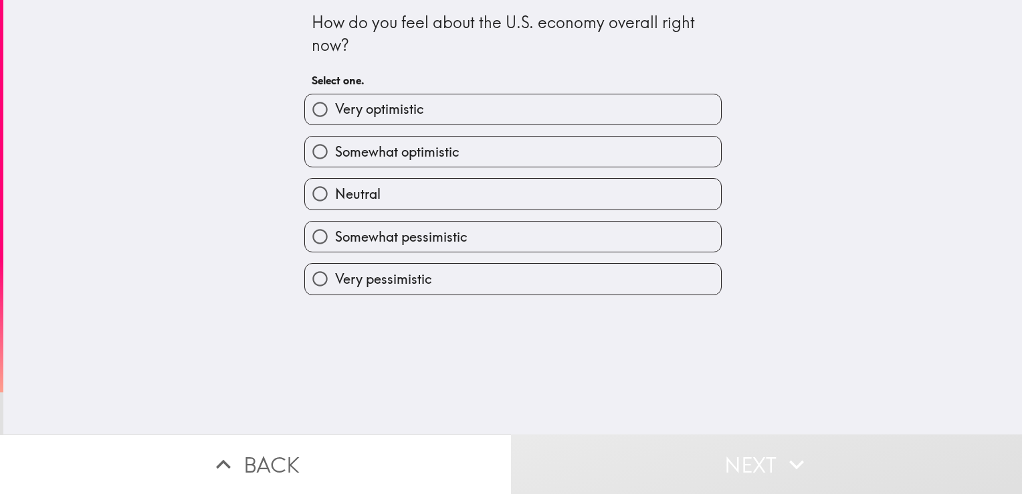
drag, startPoint x: 421, startPoint y: 188, endPoint x: 607, endPoint y: 396, distance: 279.1
click at [607, 396] on div "How do you feel about the U.S. economy overall right now? Select one. Very opti…" at bounding box center [512, 217] width 1019 height 434
click at [476, 149] on label "Somewhat optimistic" at bounding box center [513, 151] width 416 height 30
click at [335, 149] on input "Somewhat optimistic" at bounding box center [320, 151] width 30 height 30
radio input "true"
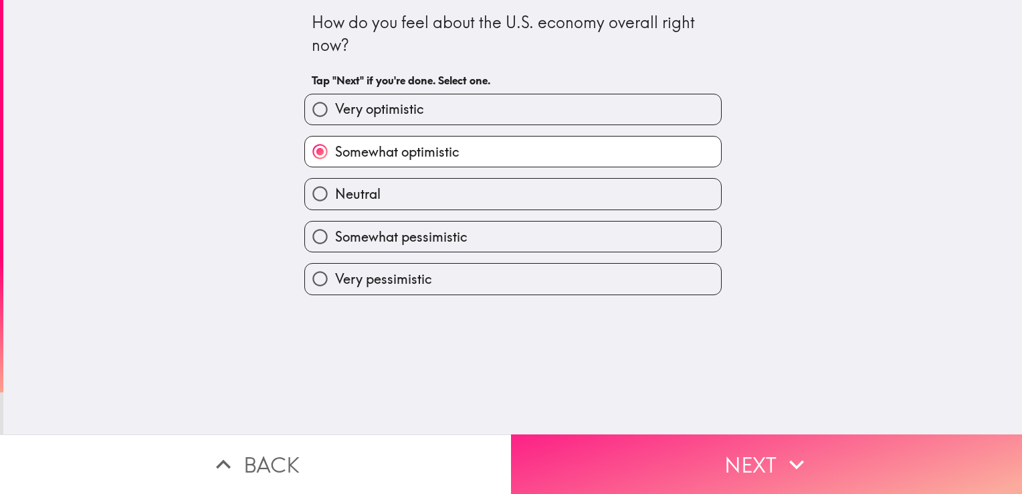
click at [658, 444] on button "Next" at bounding box center [766, 464] width 511 height 60
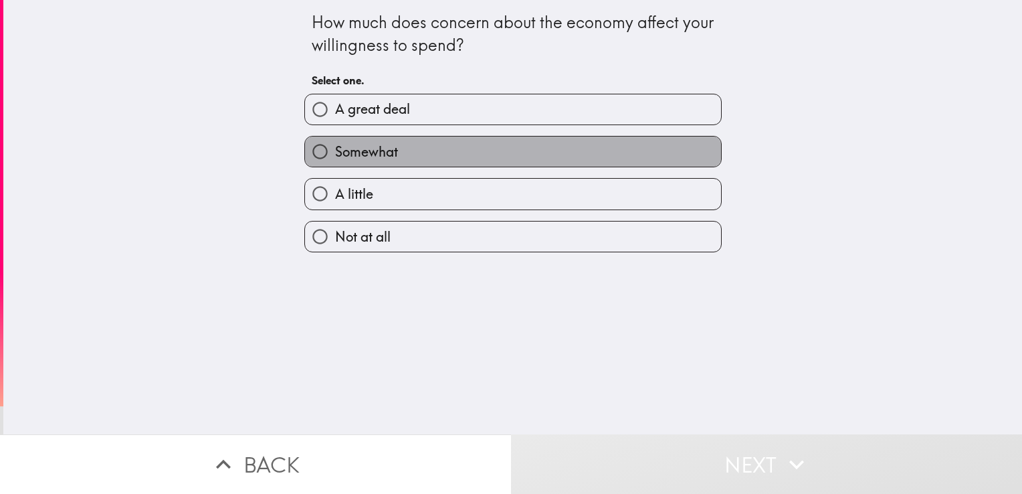
click at [344, 151] on span "Somewhat" at bounding box center [366, 151] width 63 height 19
click at [335, 151] on input "Somewhat" at bounding box center [320, 151] width 30 height 30
radio input "true"
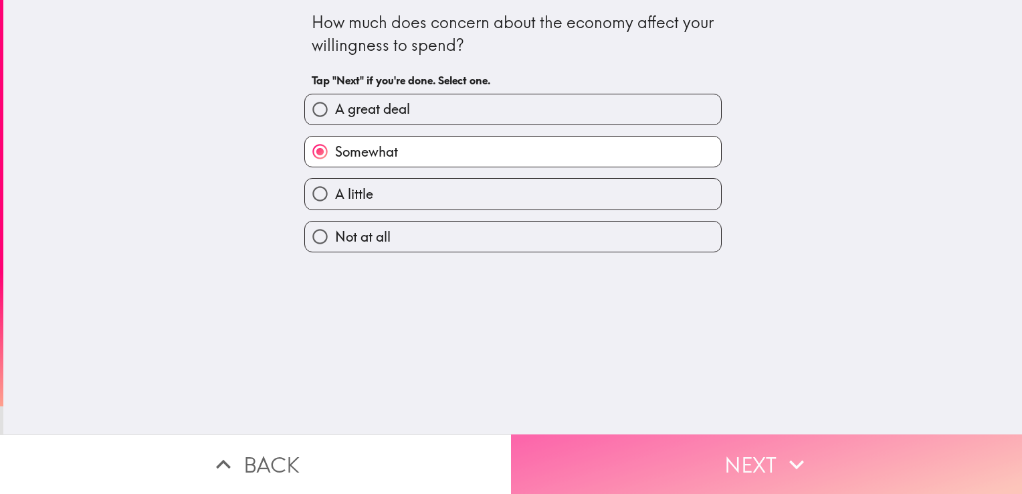
click at [676, 451] on button "Next" at bounding box center [766, 464] width 511 height 60
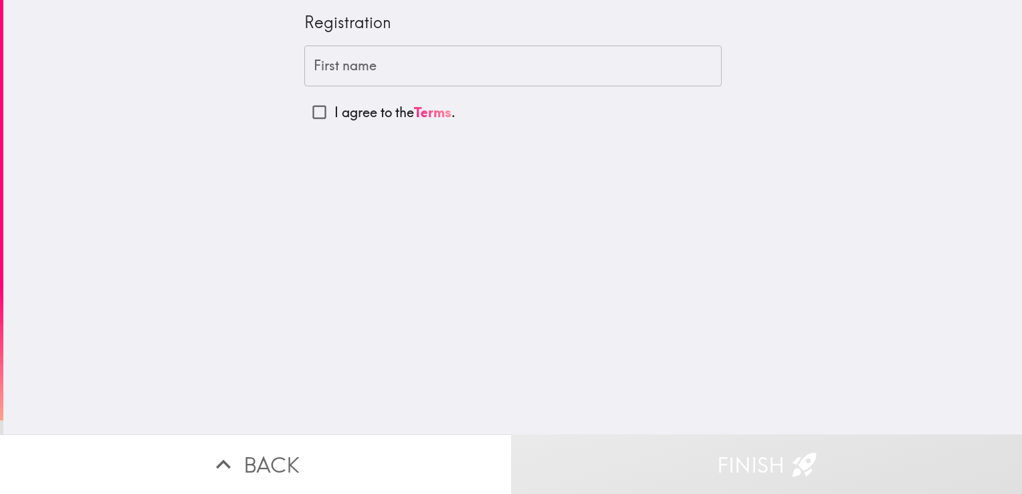
click at [445, 62] on input "First name" at bounding box center [512, 65] width 417 height 41
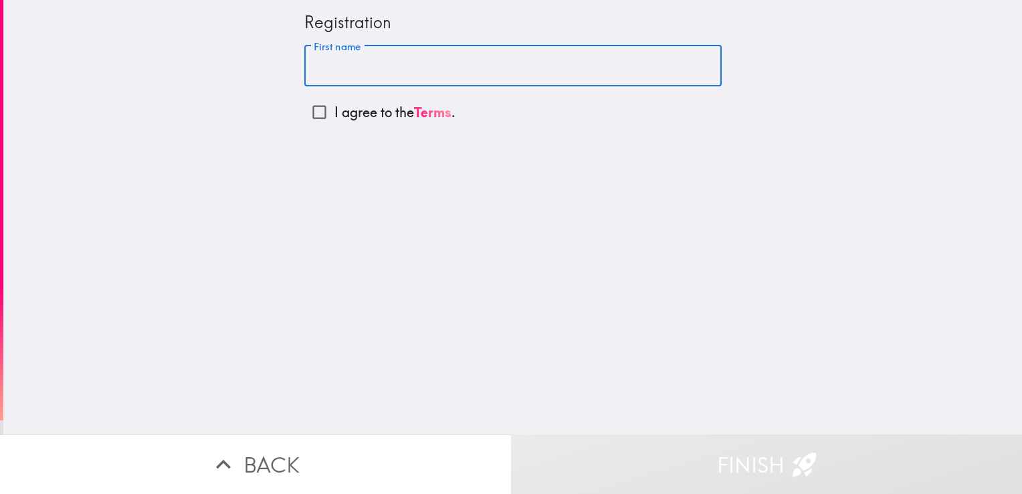
type input "[PERSON_NAME]"
click at [350, 117] on p "I agree to the Terms ." at bounding box center [395, 112] width 121 height 19
click at [335, 117] on input "I agree to the Terms ." at bounding box center [319, 112] width 30 height 30
checkbox input "true"
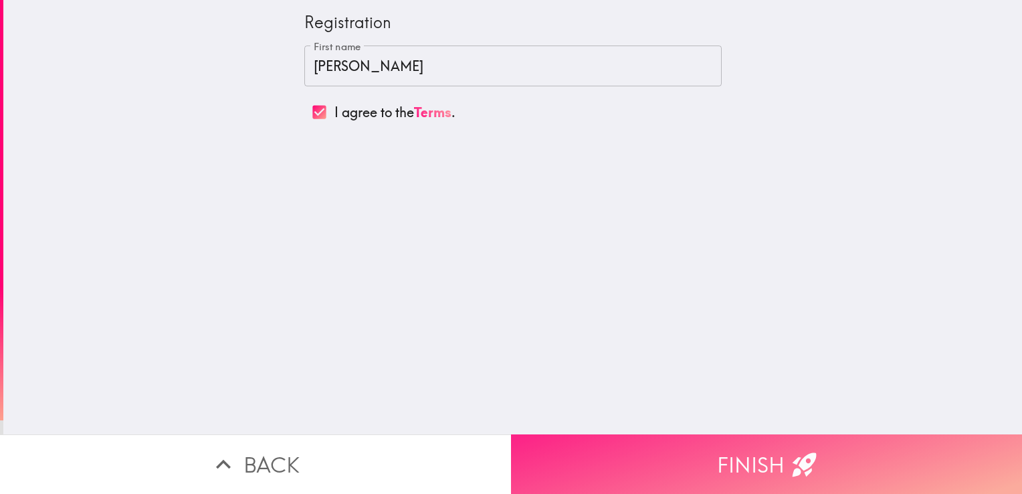
click at [652, 460] on button "Finish" at bounding box center [766, 464] width 511 height 60
